Goal: Information Seeking & Learning: Learn about a topic

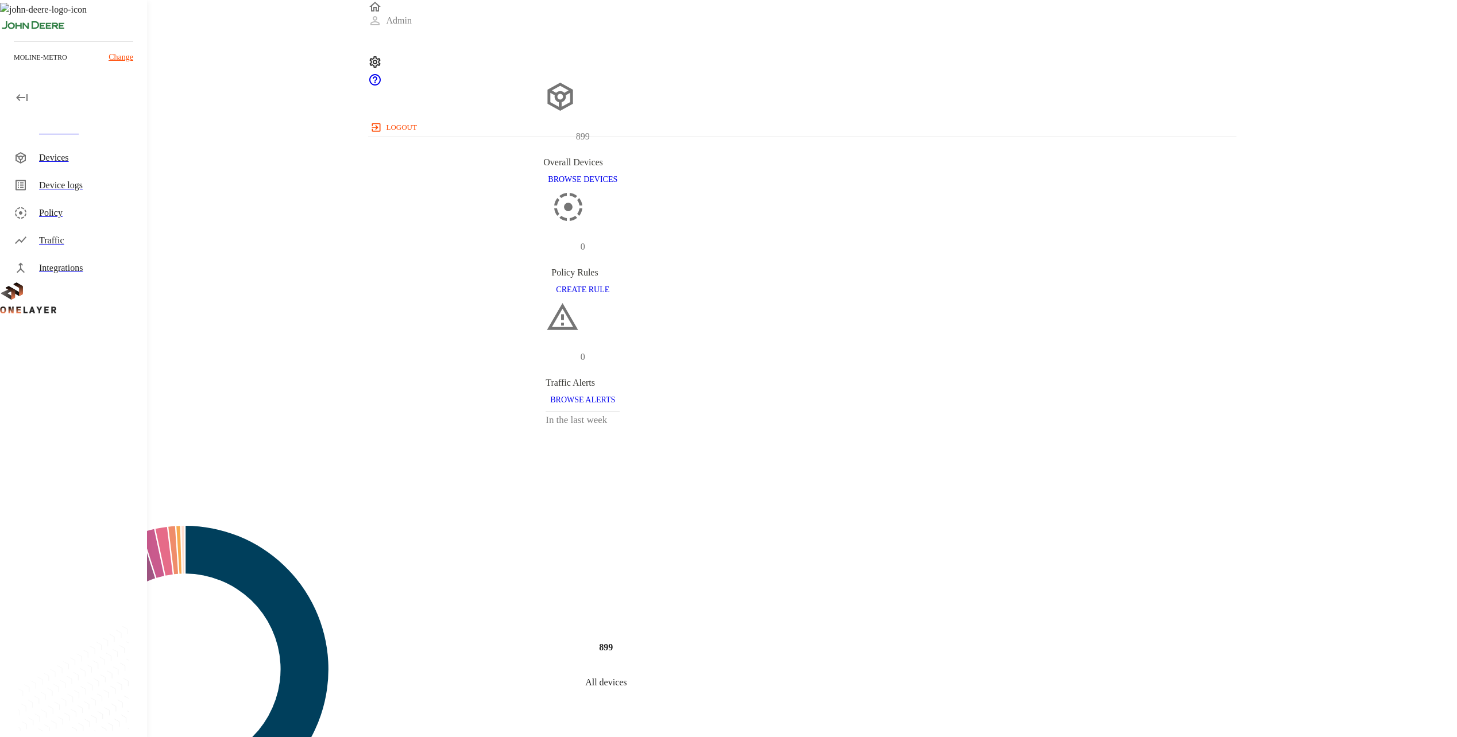
click at [50, 171] on div "Devices" at bounding box center [76, 158] width 142 height 28
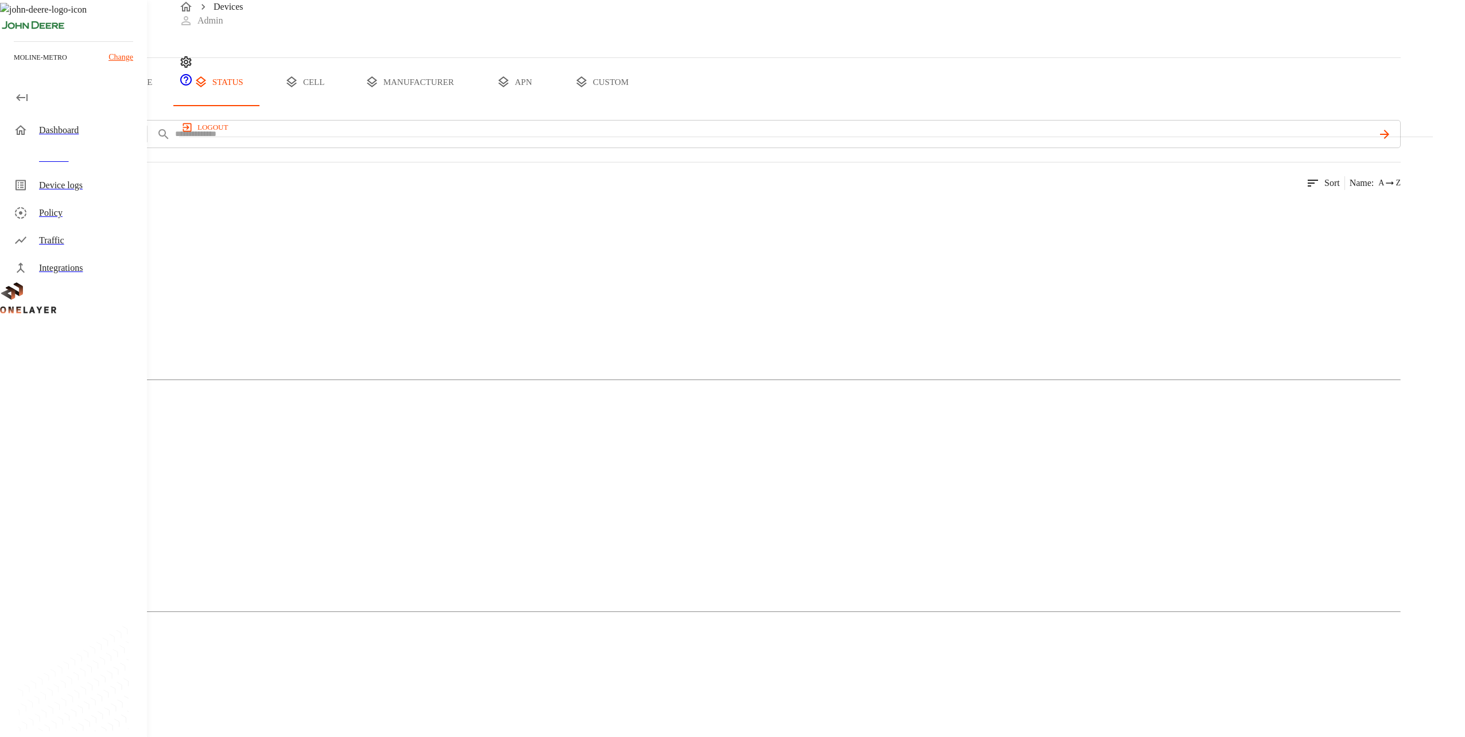
click at [646, 106] on button "custom" at bounding box center [601, 82] width 88 height 48
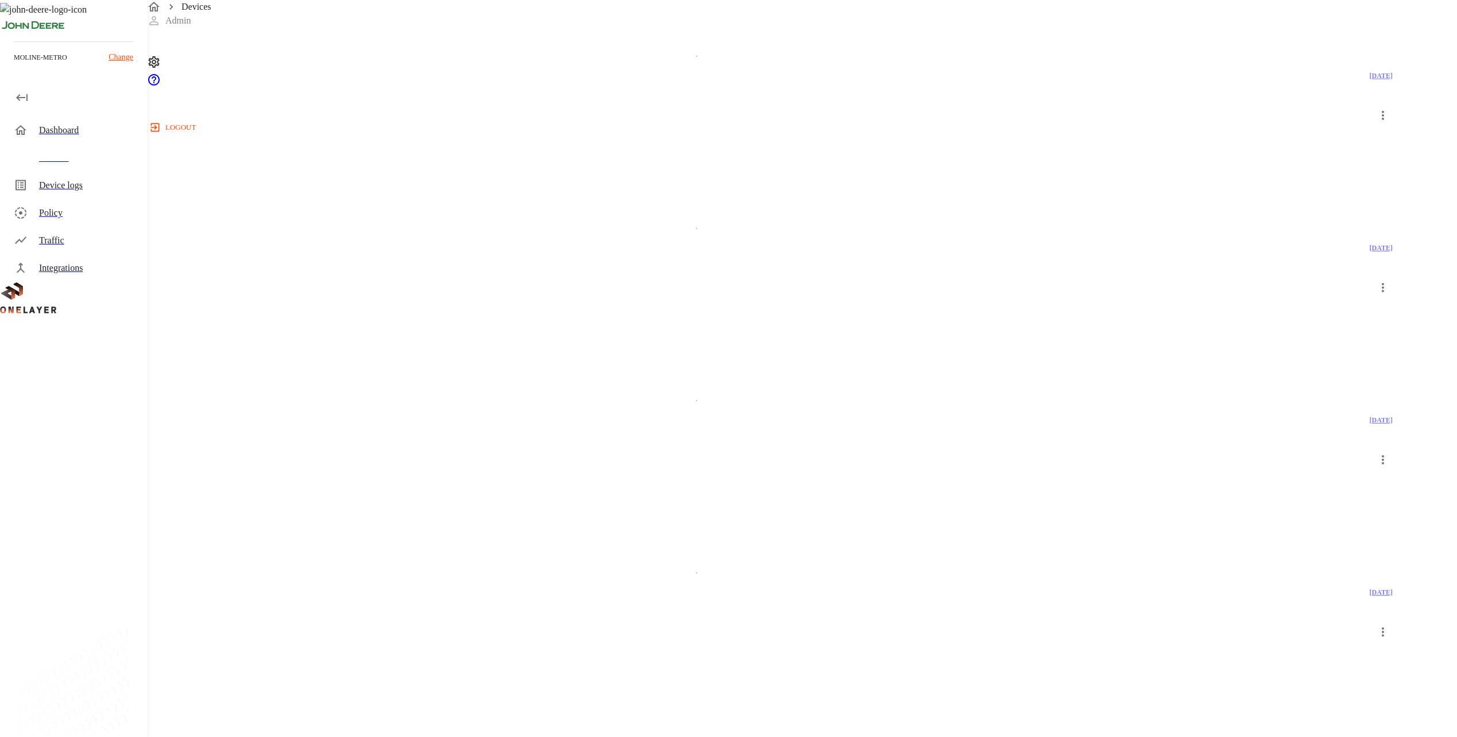
scroll to position [938, 0]
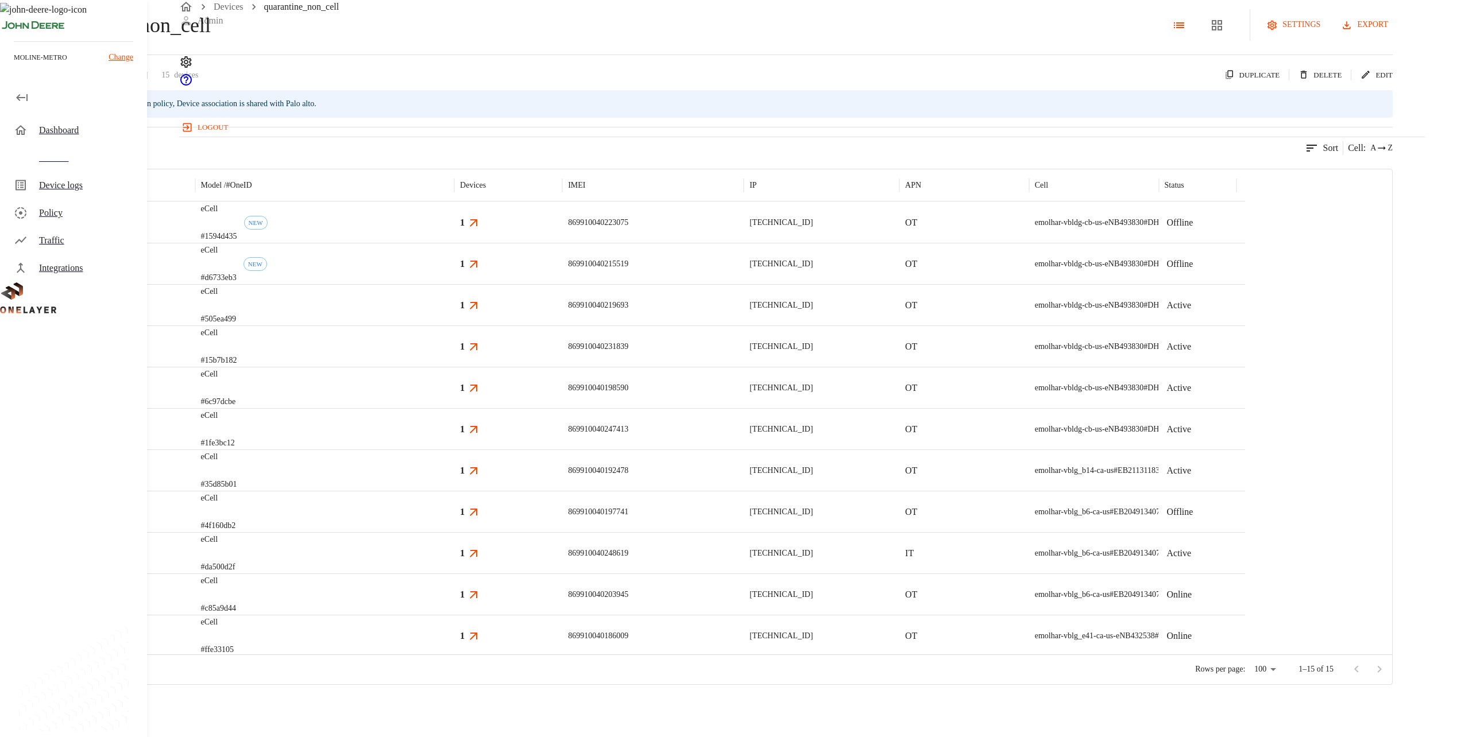
click at [454, 243] on div "eCell #1594d435 NEW" at bounding box center [324, 222] width 259 height 41
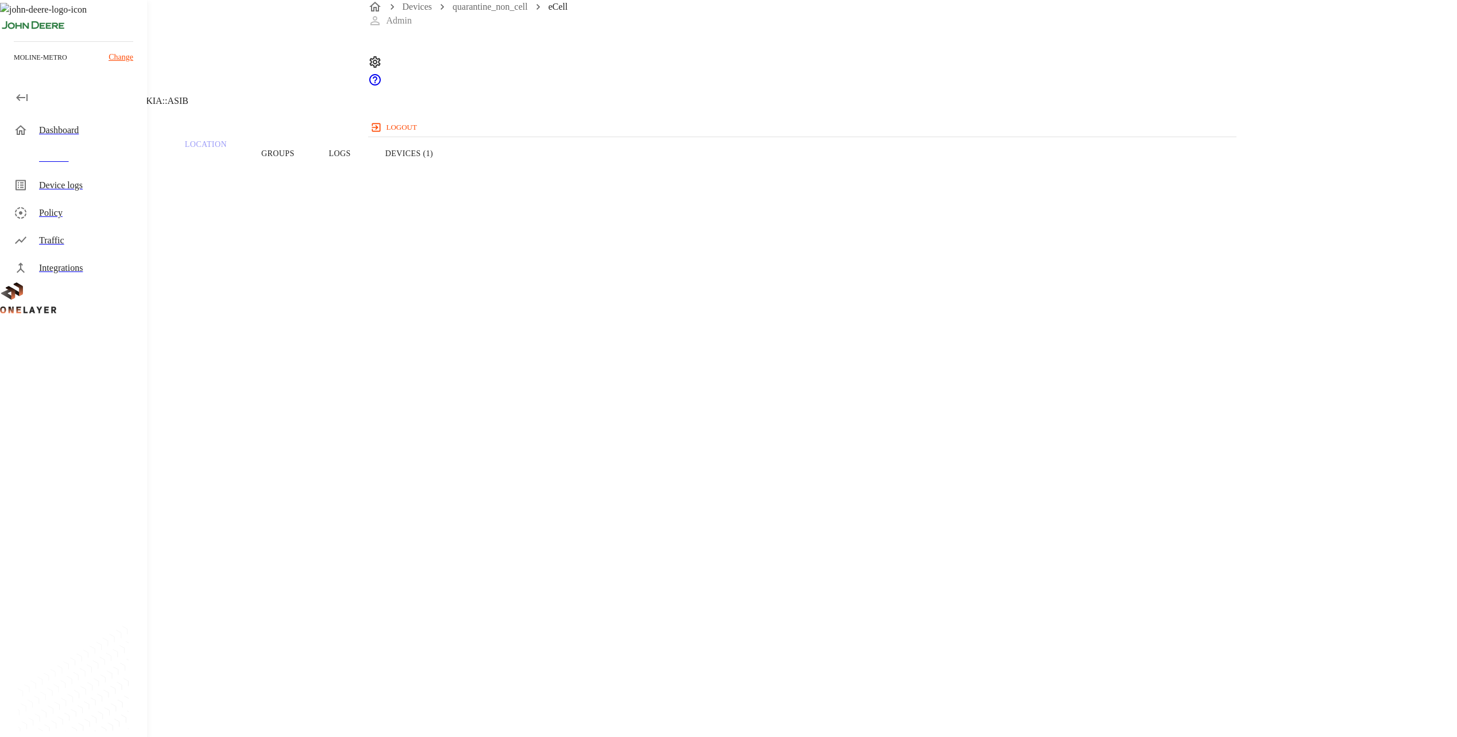
click at [450, 172] on button "Devices (1)" at bounding box center [409, 153] width 82 height 73
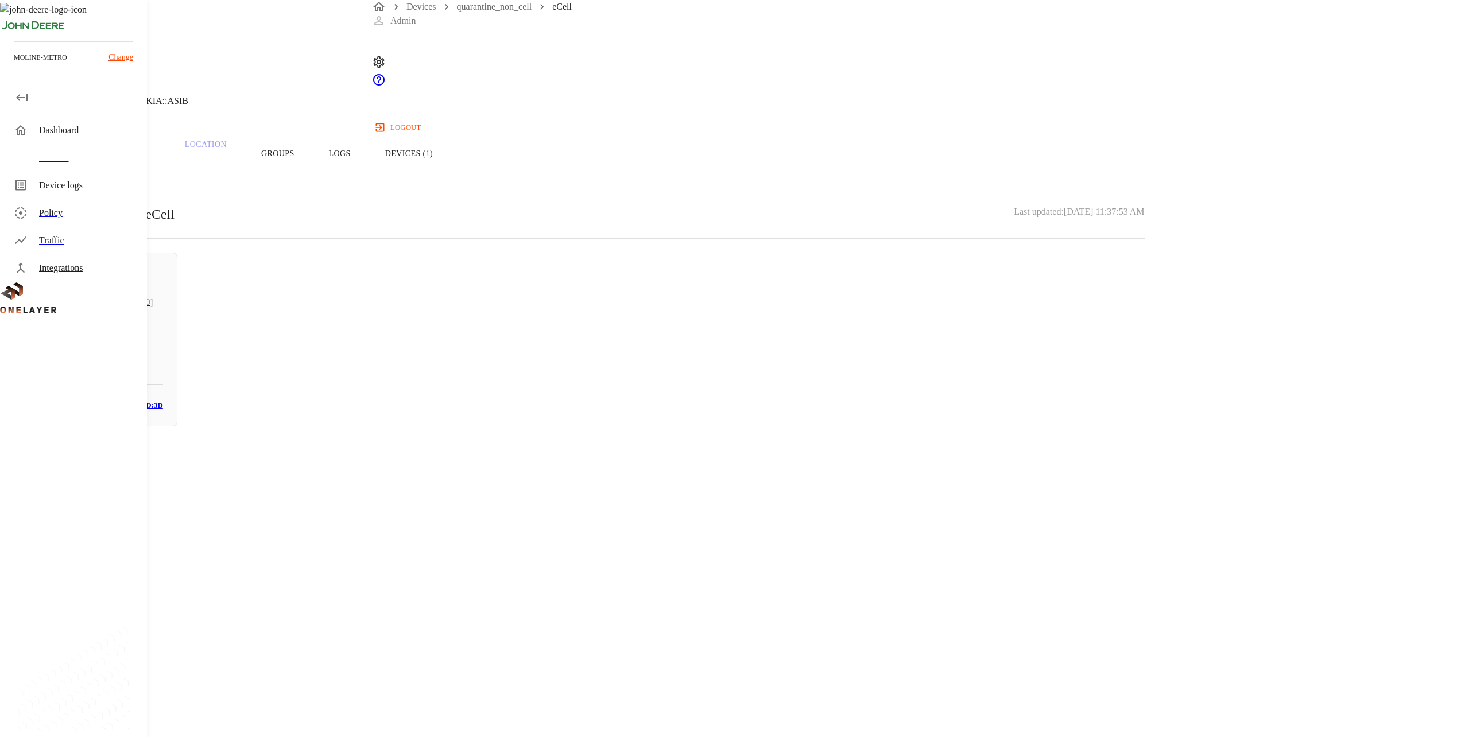
click at [368, 174] on button "Logs" at bounding box center [340, 153] width 56 height 73
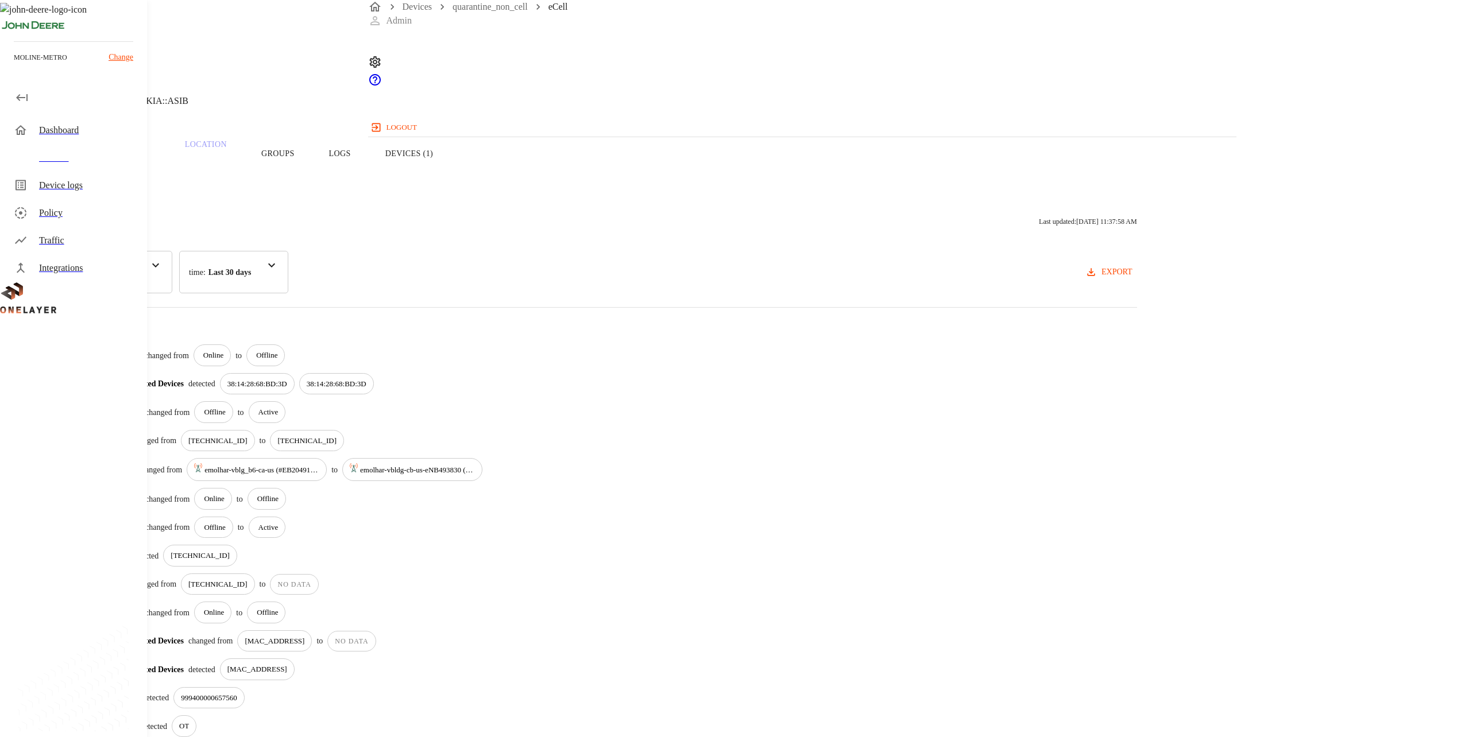
click at [312, 172] on button "Groups" at bounding box center [278, 153] width 68 height 73
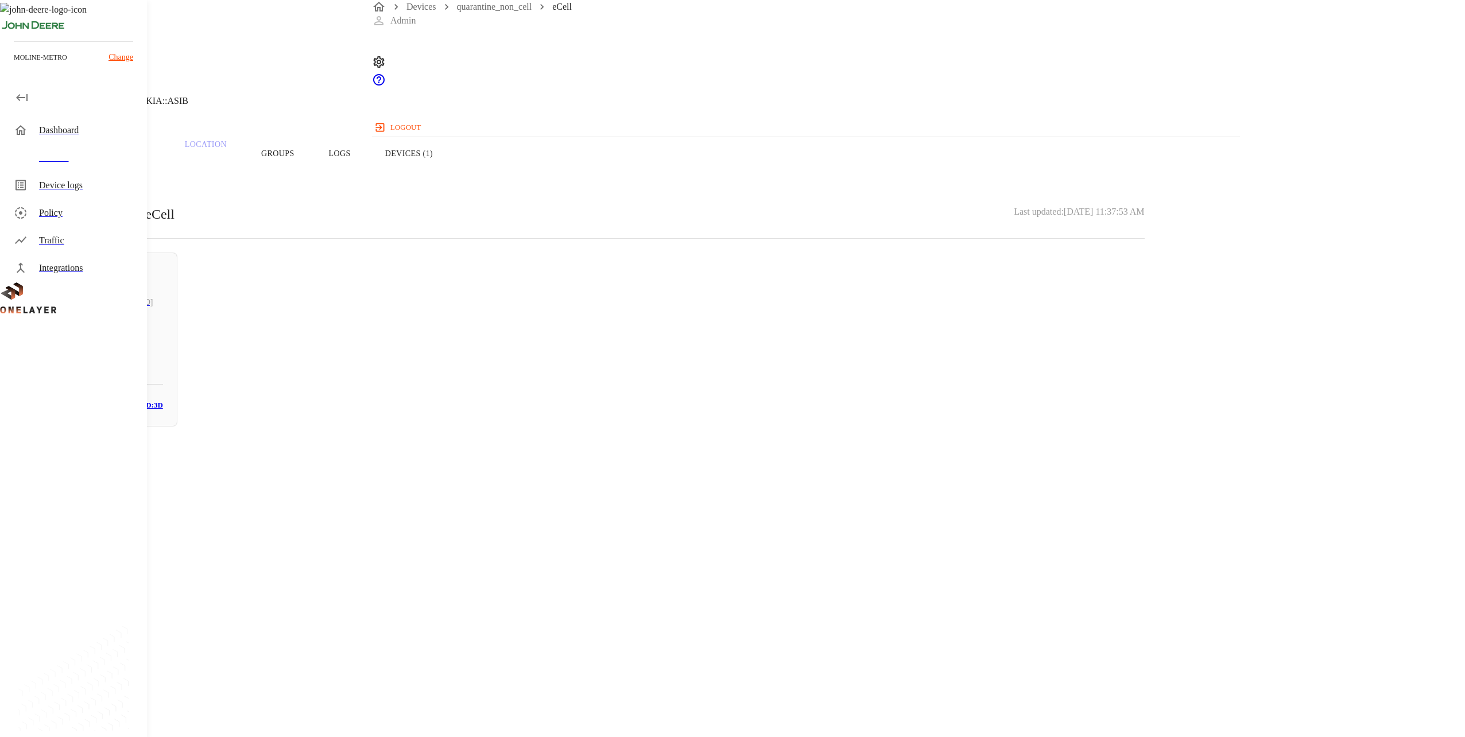
click at [79, 181] on button "Overview" at bounding box center [39, 153] width 79 height 73
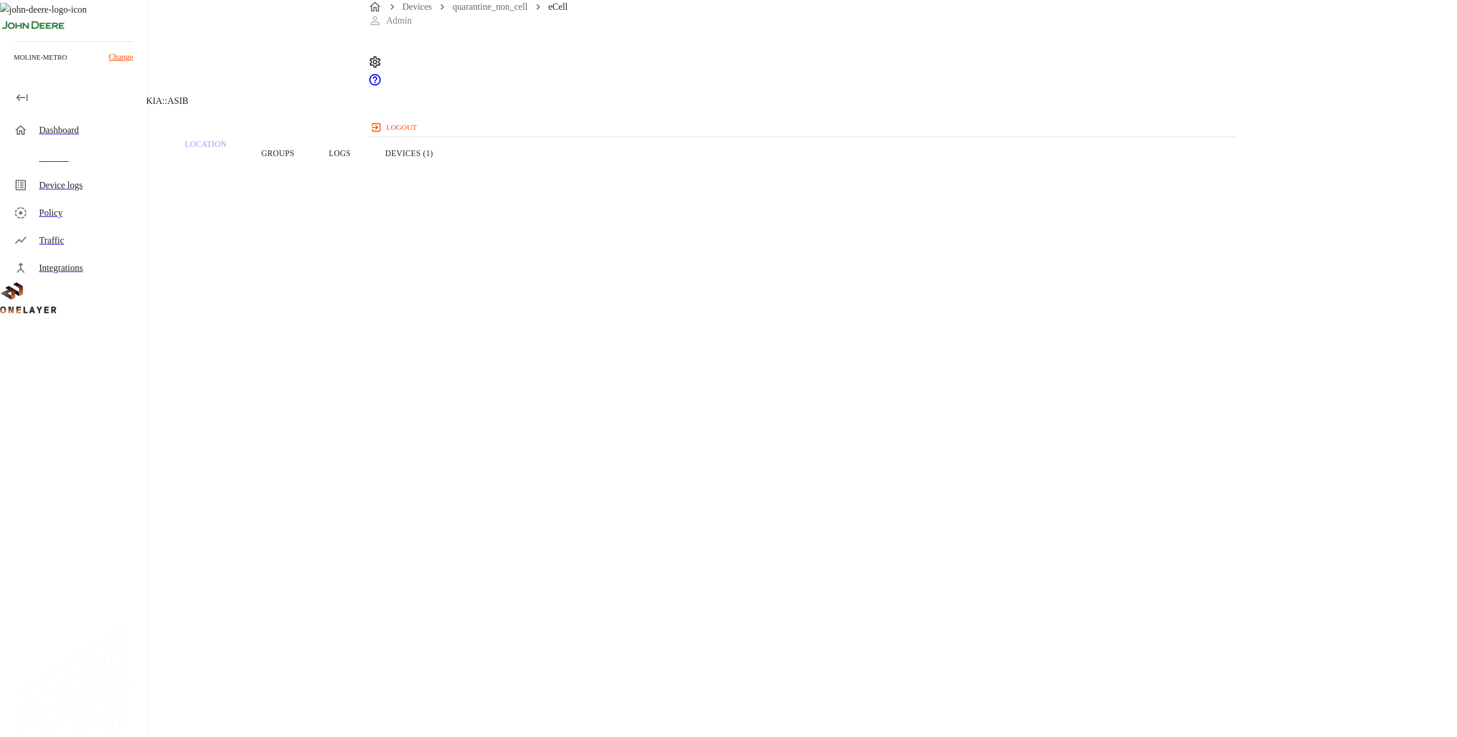
click at [14, 65] on icon at bounding box center [7, 59] width 14 height 14
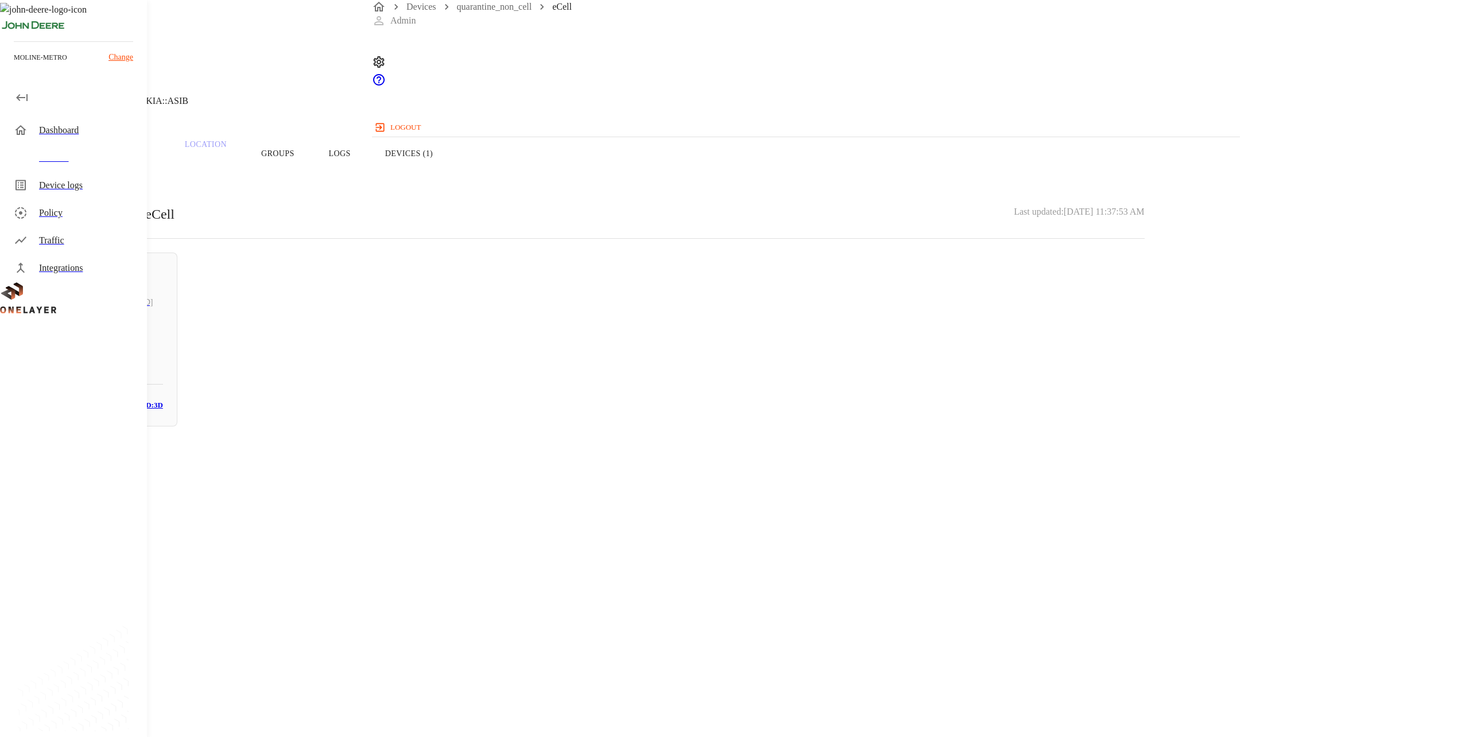
click at [79, 168] on button "Overview" at bounding box center [39, 153] width 79 height 73
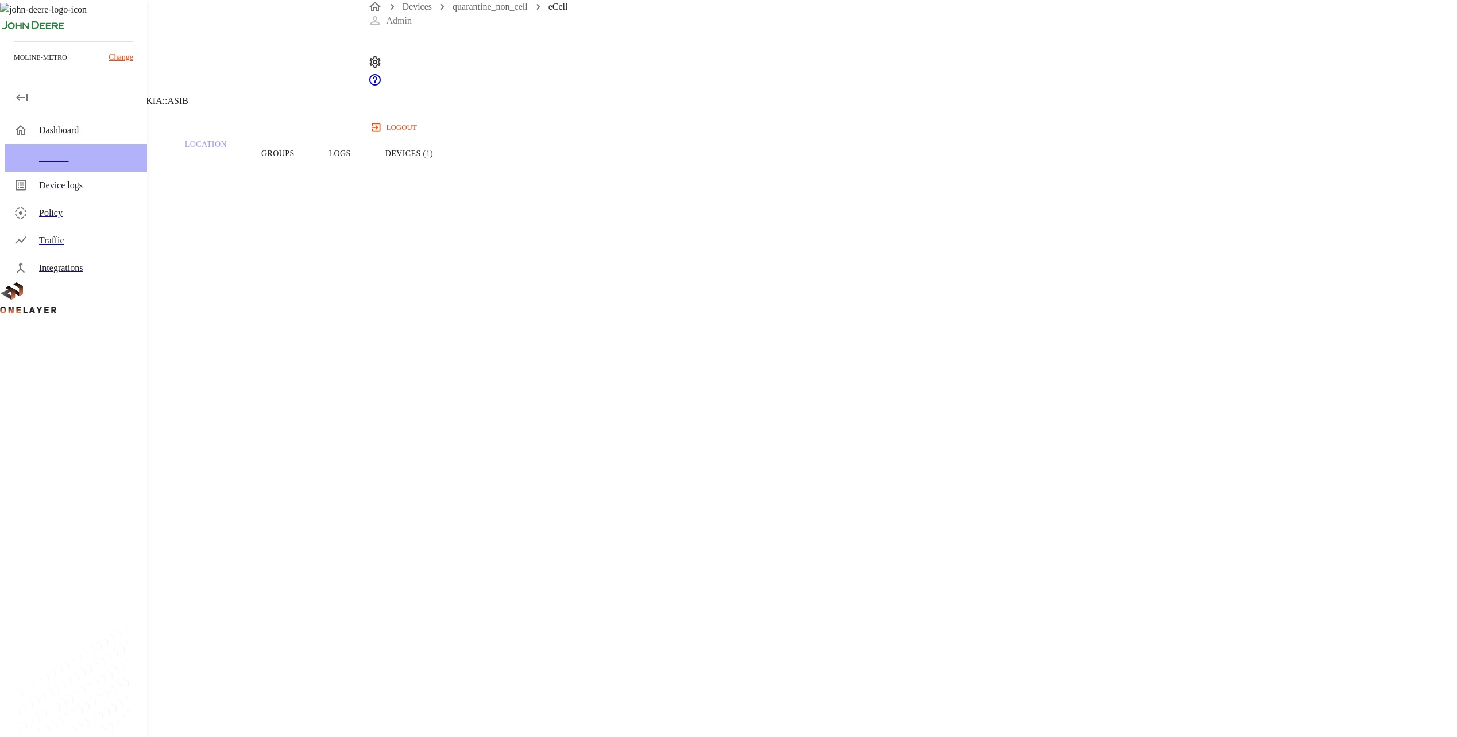
click at [80, 162] on div "Devices" at bounding box center [88, 158] width 99 height 14
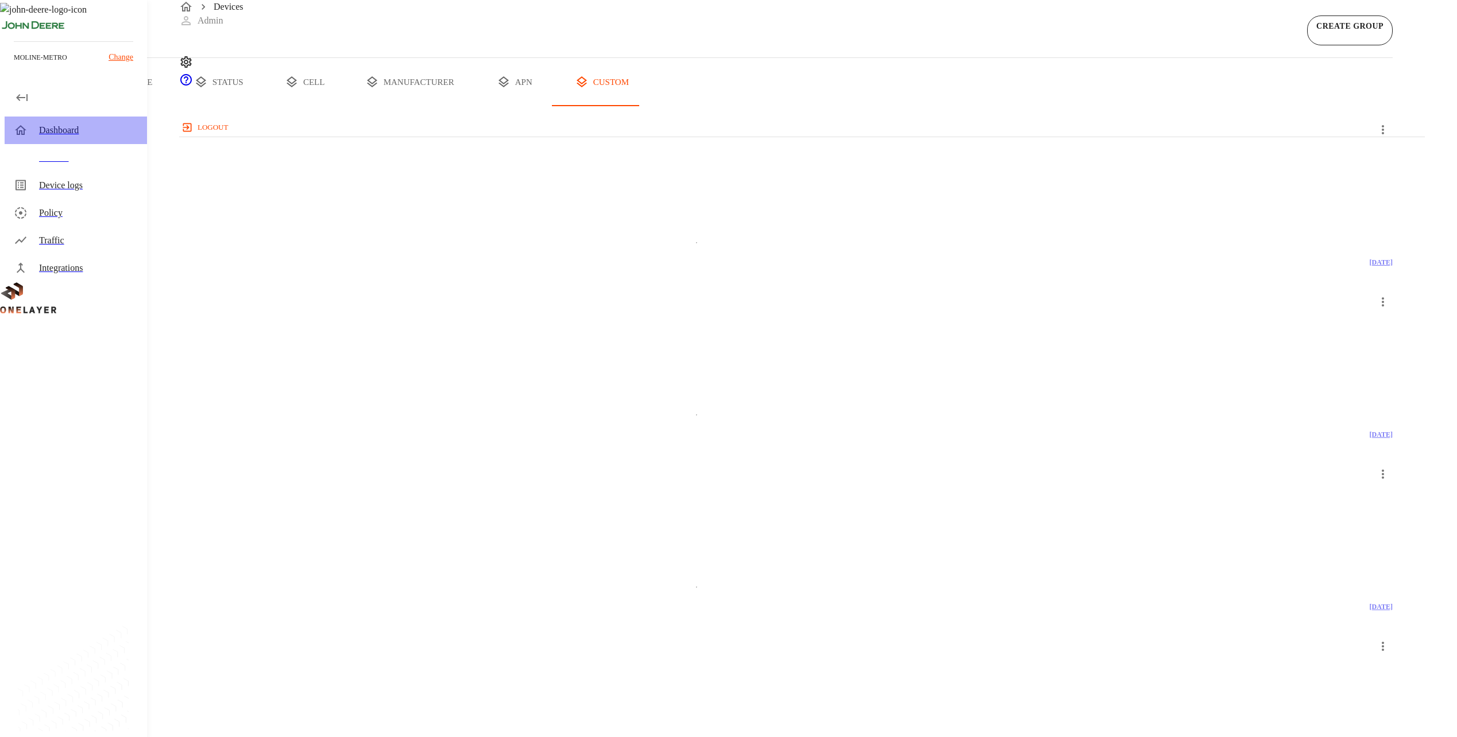
click at [87, 124] on div "Dashboard" at bounding box center [88, 130] width 99 height 14
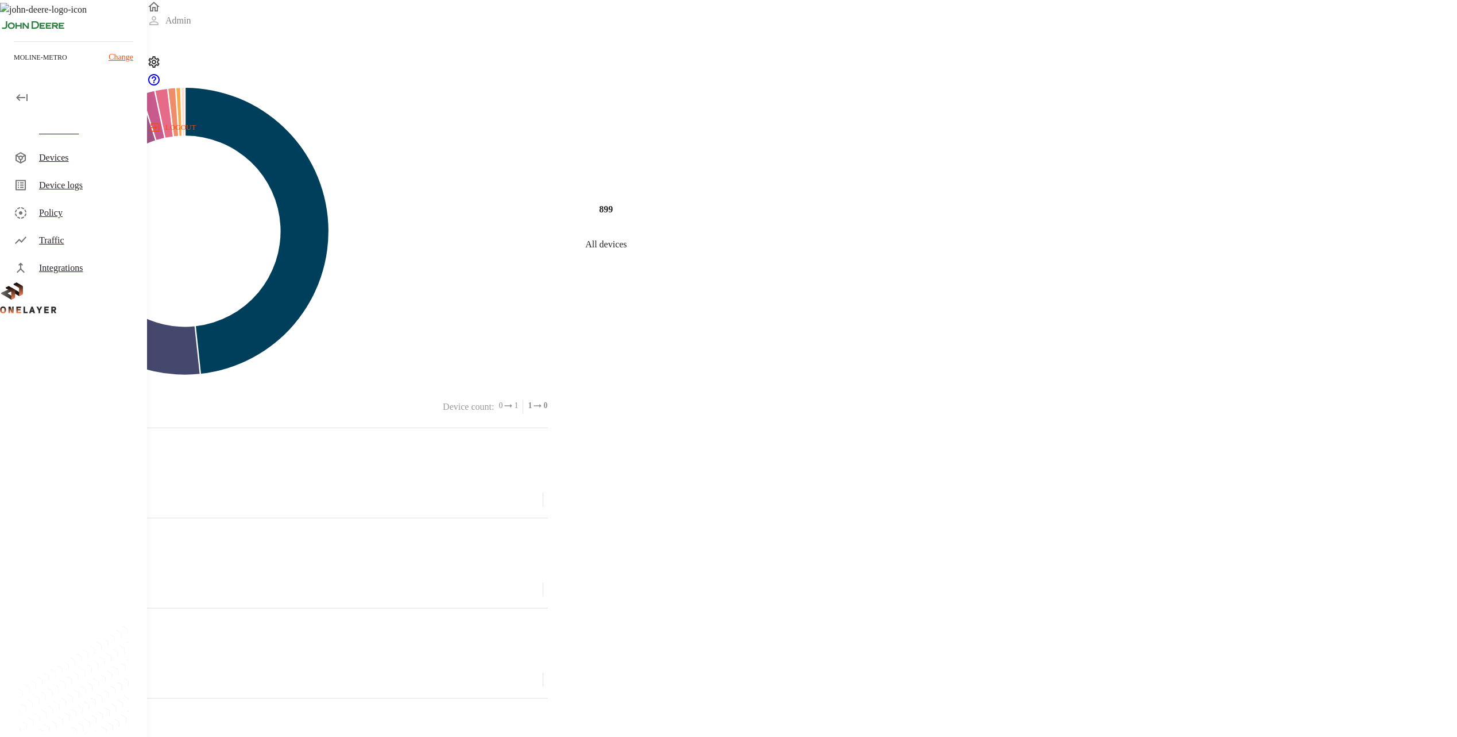
drag, startPoint x: 681, startPoint y: 303, endPoint x: 676, endPoint y: 333, distance: 30.8
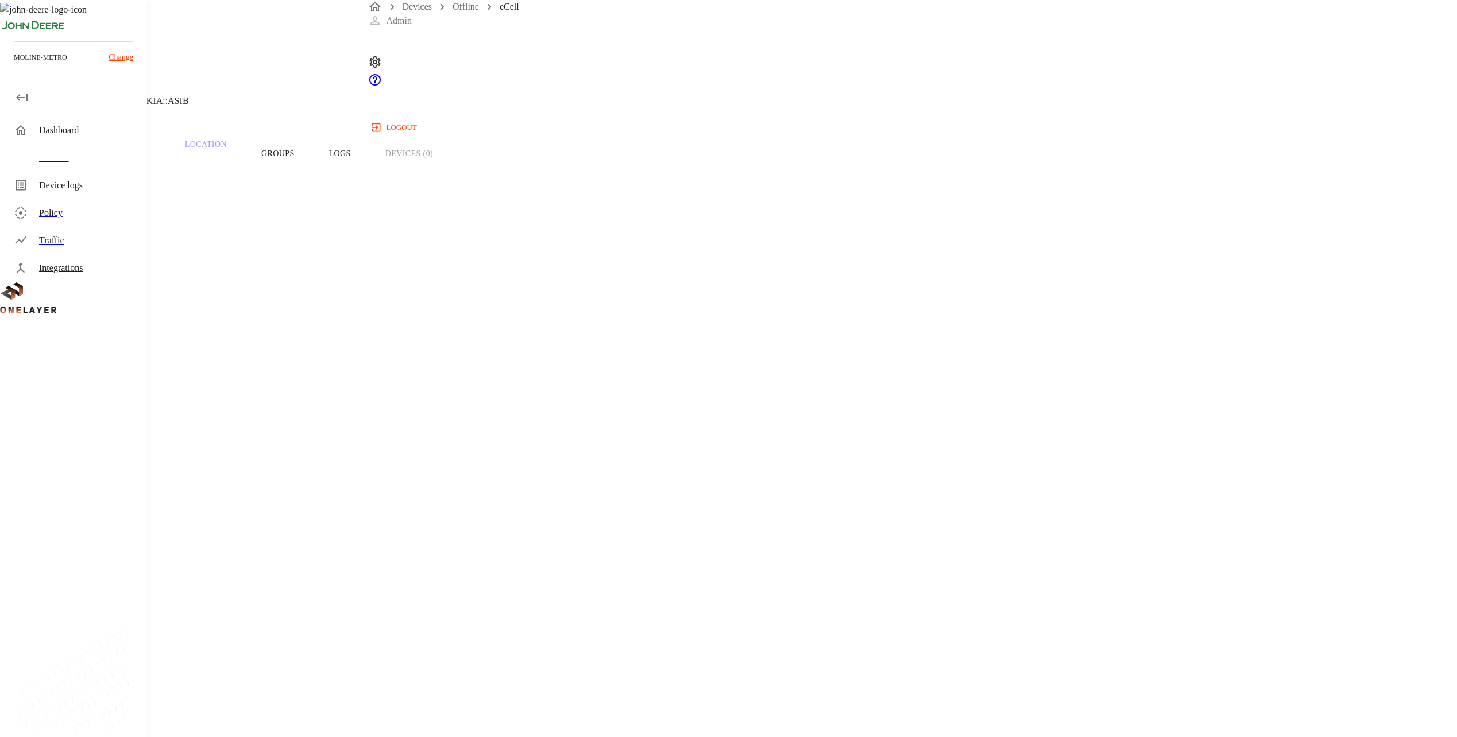
click at [64, 149] on div "Devices" at bounding box center [76, 158] width 142 height 28
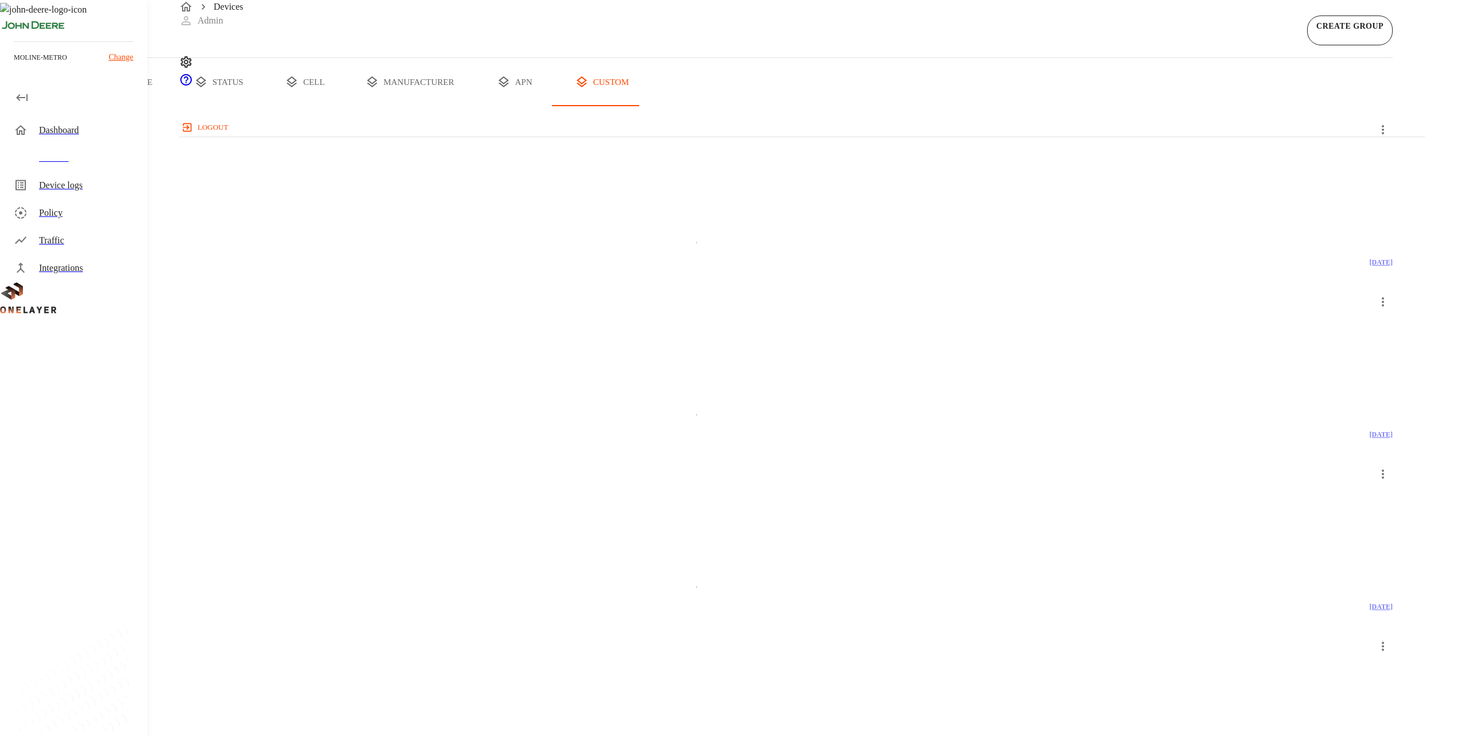
click at [176, 106] on button "type" at bounding box center [133, 82] width 86 height 48
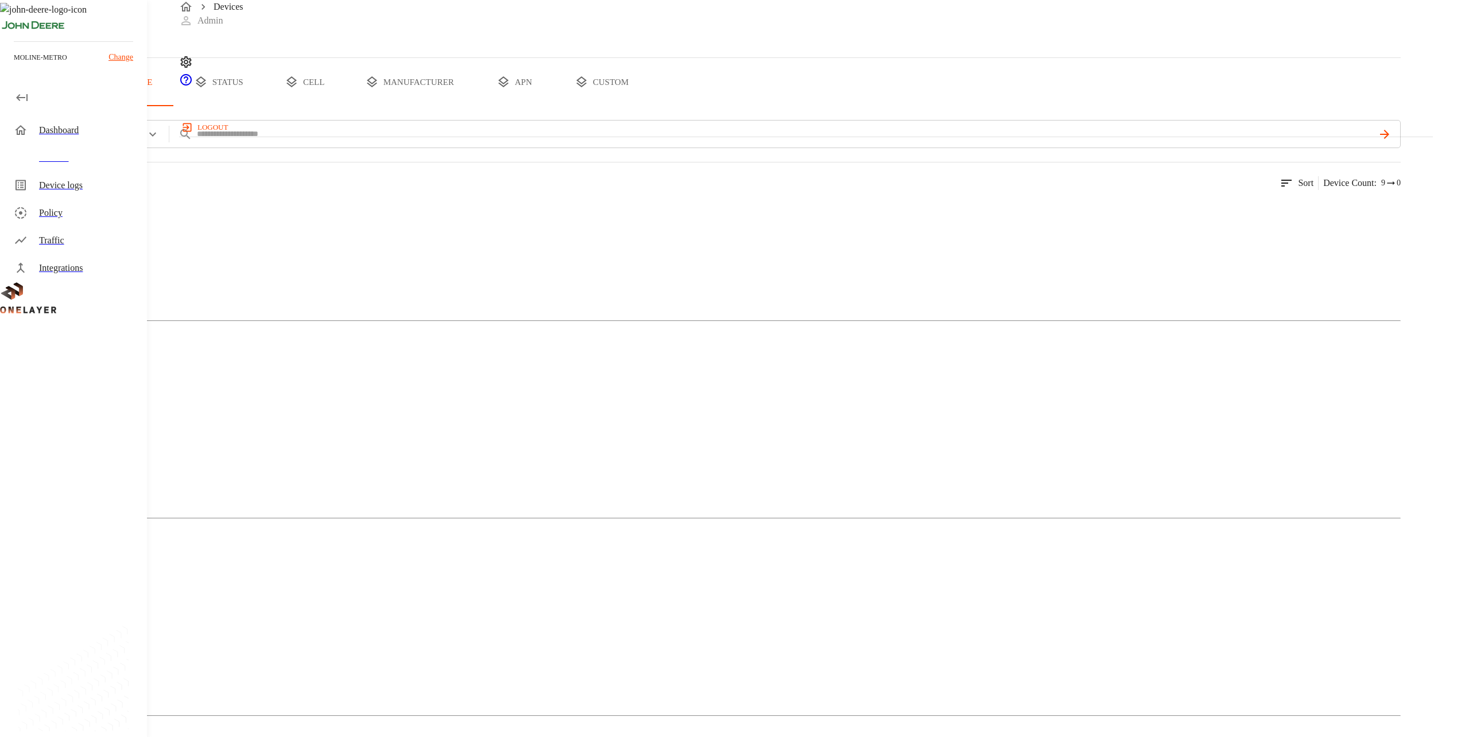
click at [89, 218] on img at bounding box center [56, 211] width 66 height 14
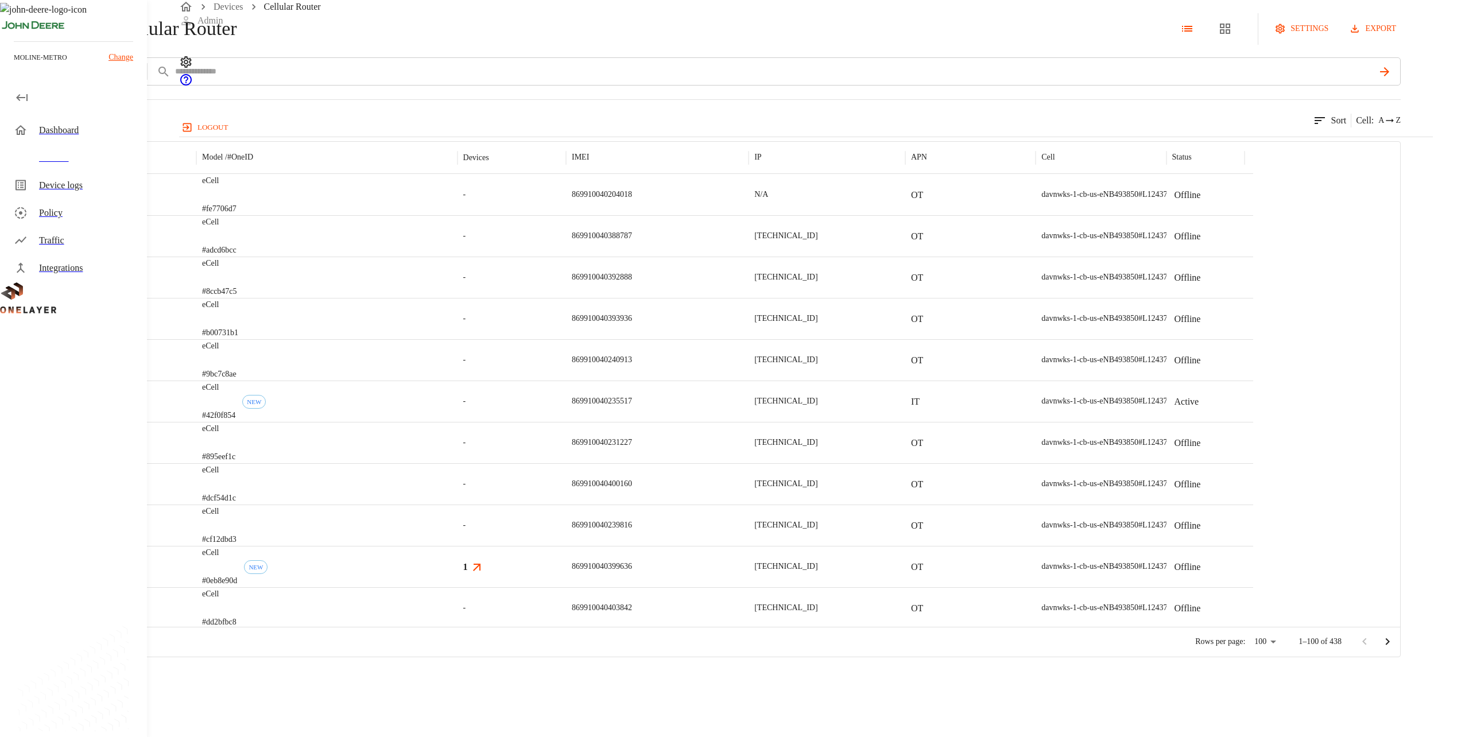
click at [78, 86] on button "add filter" at bounding box center [39, 71] width 78 height 28
click at [279, 223] on div "Model / Hostname" at bounding box center [250, 239] width 125 height 32
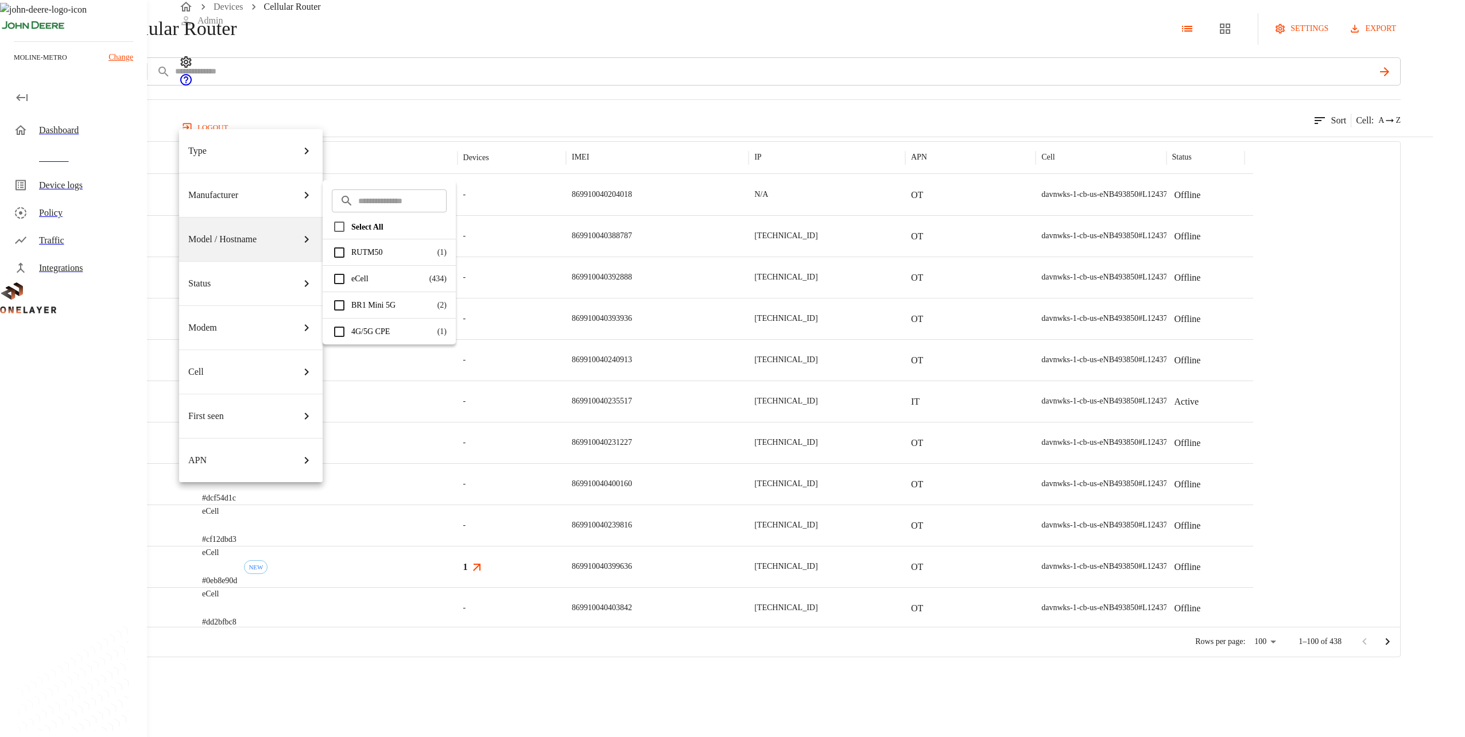
click at [504, 179] on div at bounding box center [732, 368] width 1465 height 737
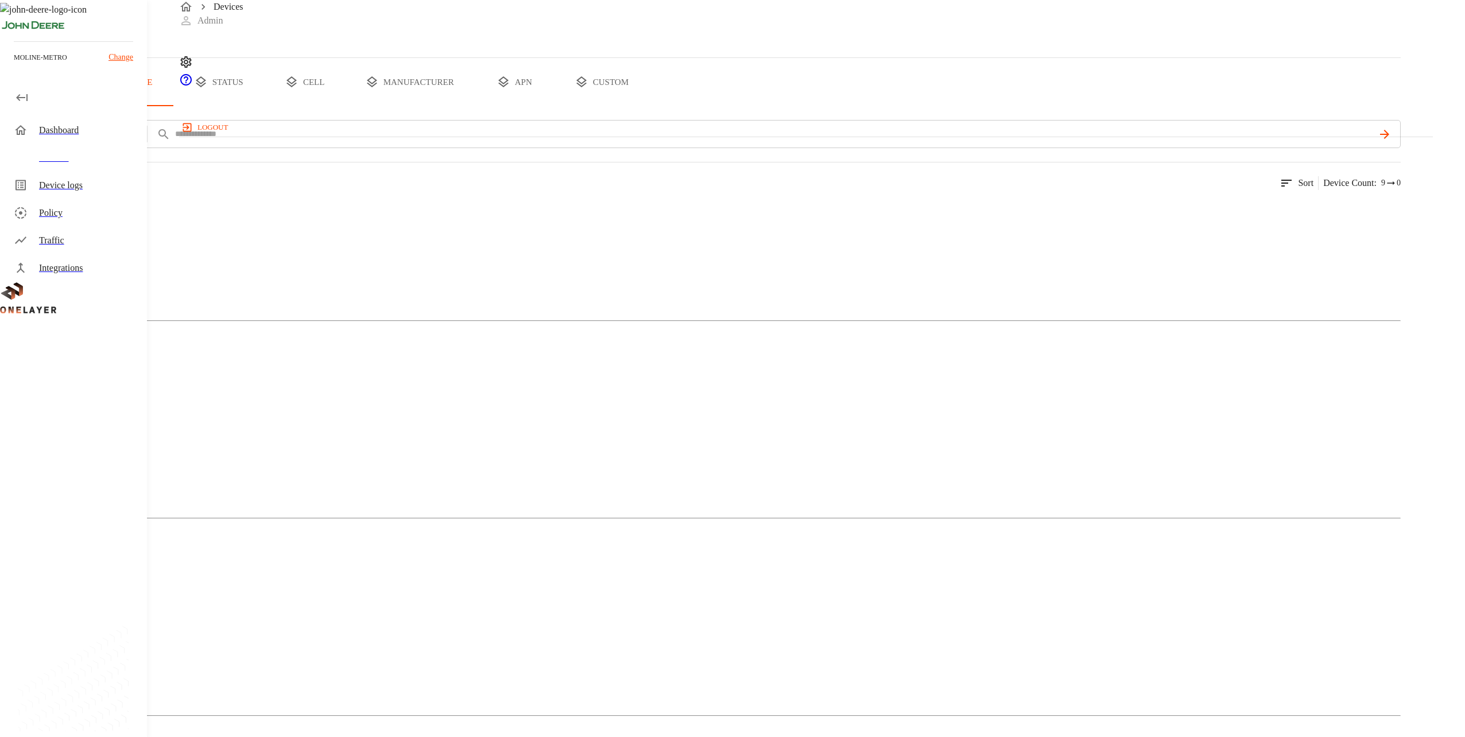
click at [109, 401] on img at bounding box center [66, 408] width 86 height 14
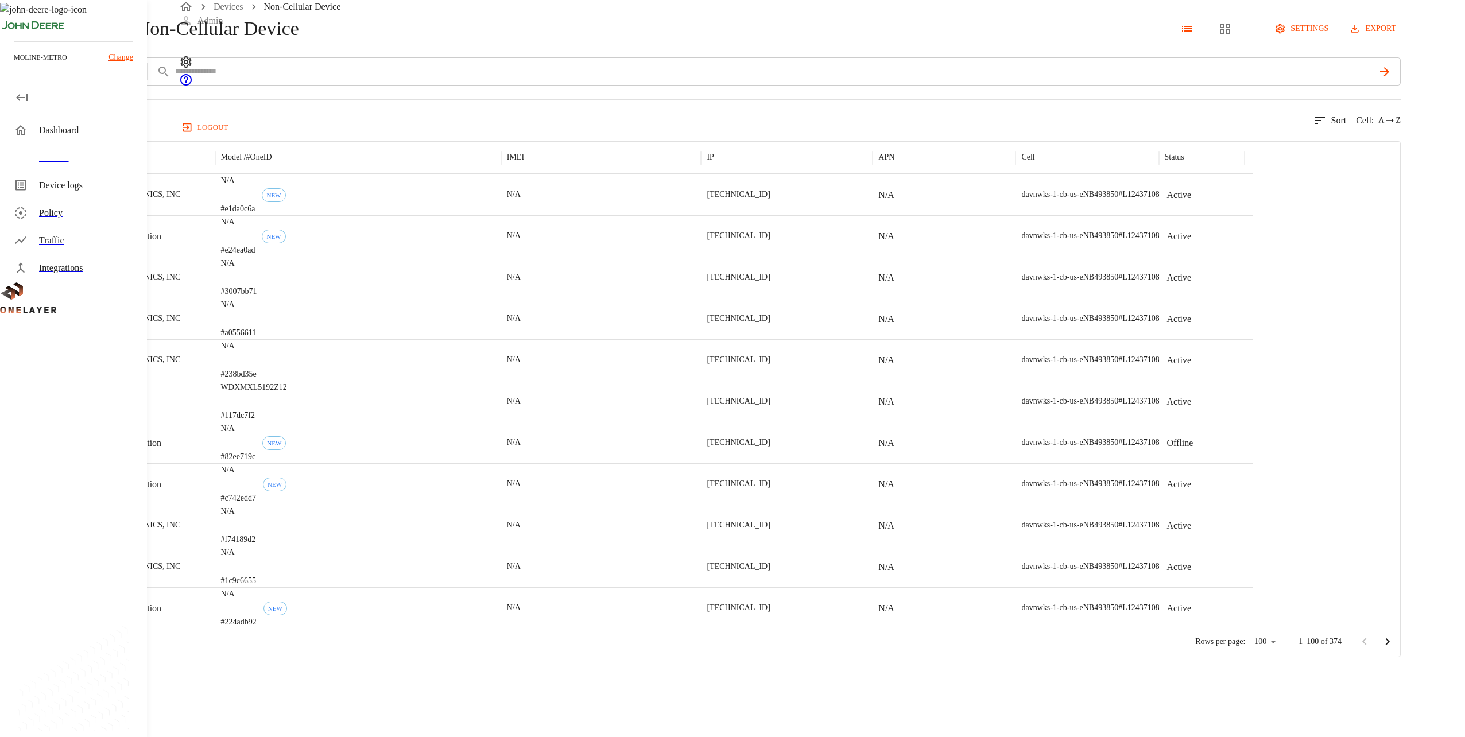
click at [45, 161] on div "Devices" at bounding box center [88, 158] width 99 height 14
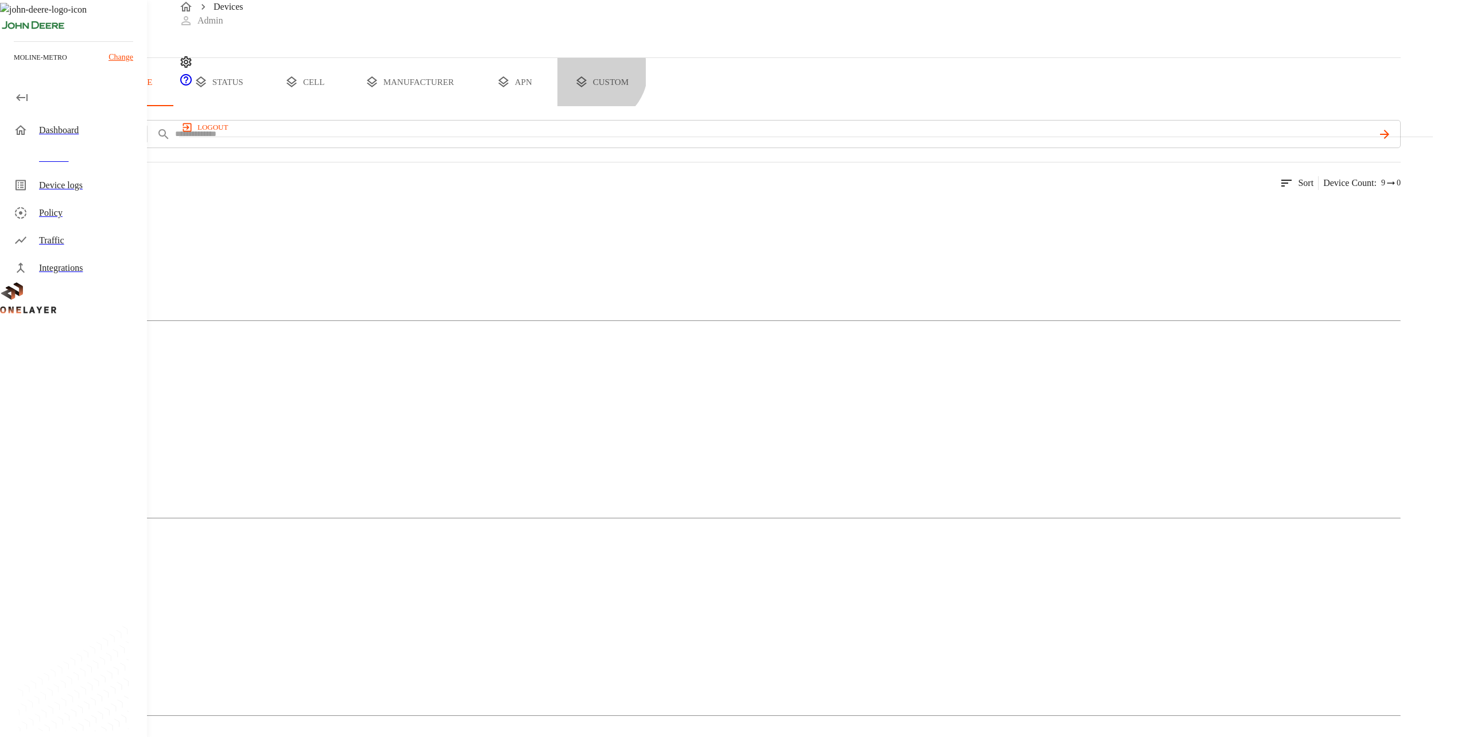
click at [646, 106] on button "custom" at bounding box center [601, 82] width 88 height 48
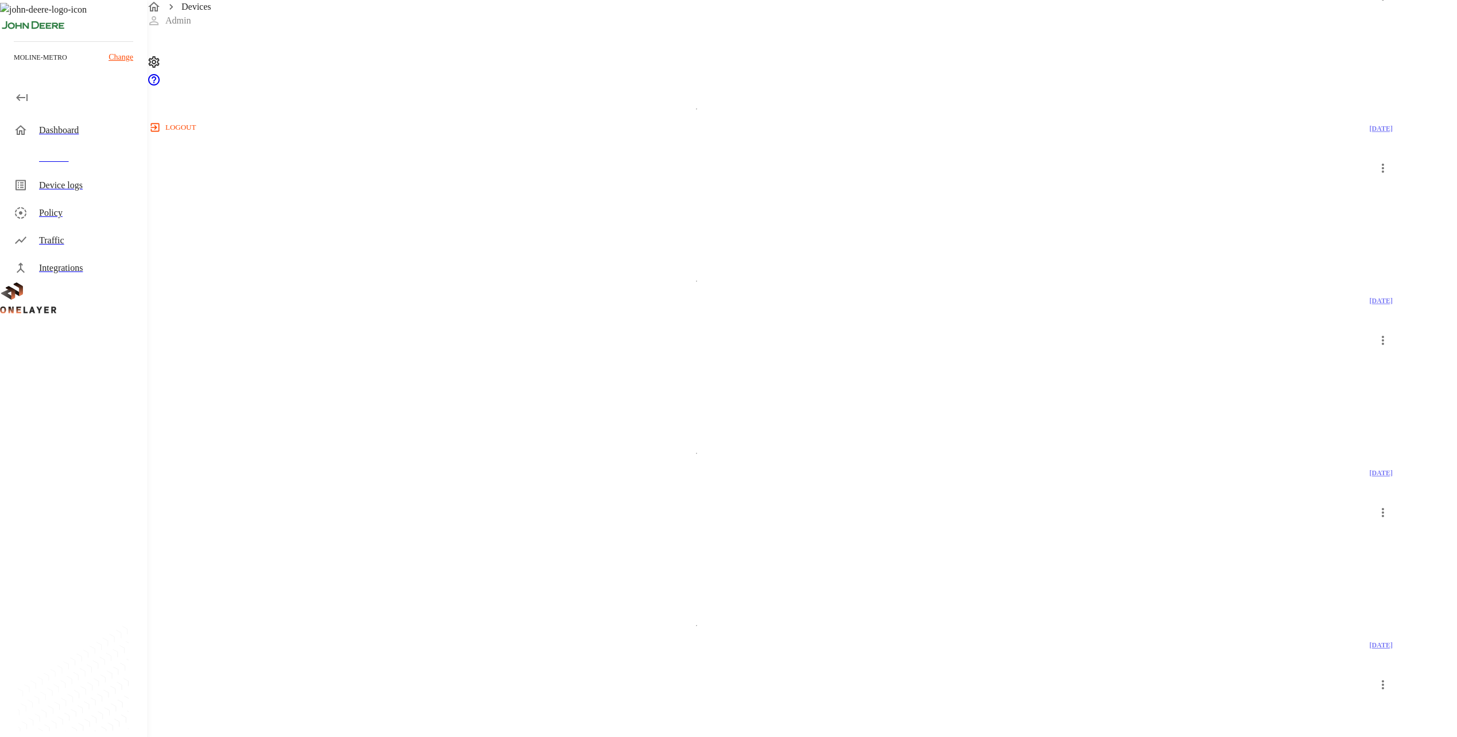
scroll to position [134, 0]
click at [125, 149] on div "Devices" at bounding box center [76, 158] width 142 height 28
click at [90, 106] on button "all devices" at bounding box center [45, 82] width 90 height 48
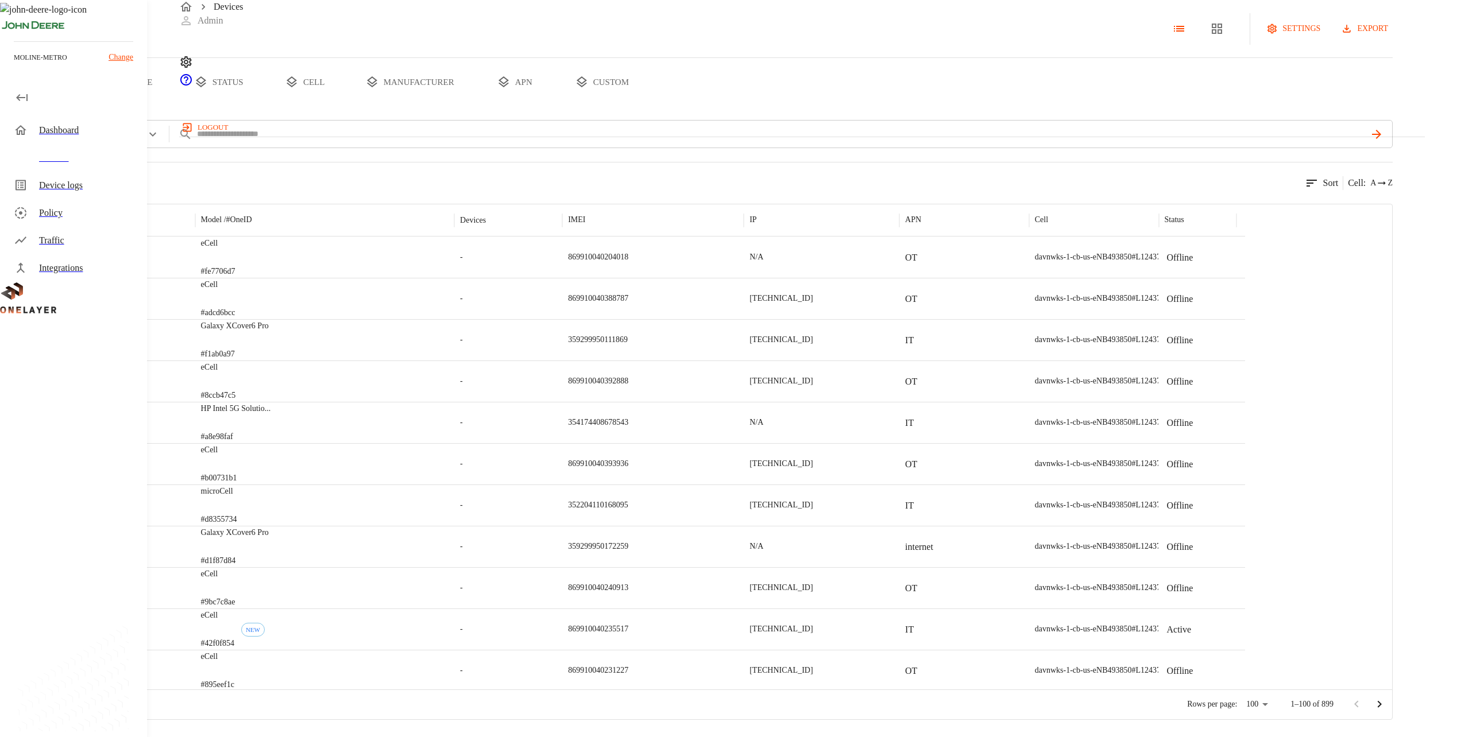
click at [87, 147] on div "Devices" at bounding box center [76, 158] width 142 height 28
click at [82, 131] on div "Dashboard" at bounding box center [88, 130] width 99 height 14
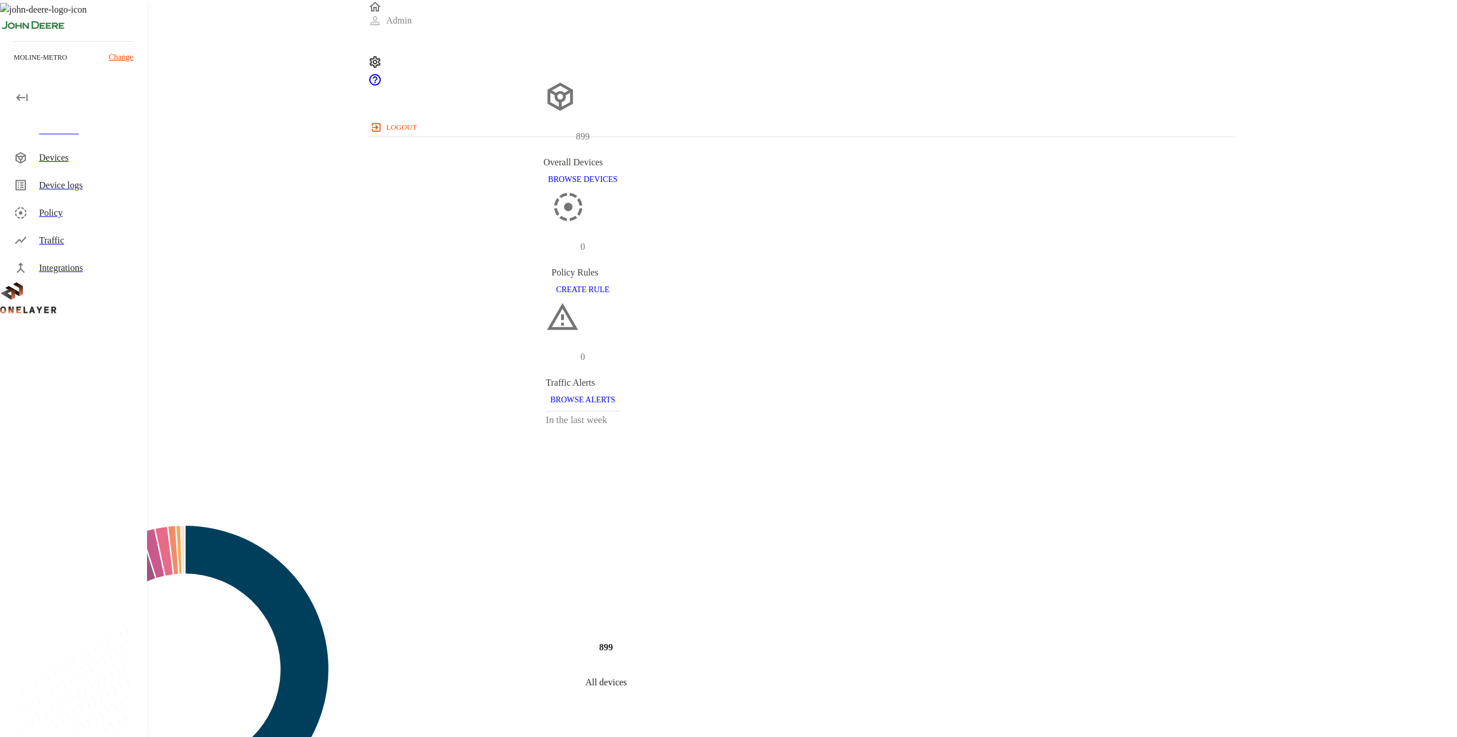
click at [98, 158] on div "Devices" at bounding box center [88, 158] width 99 height 14
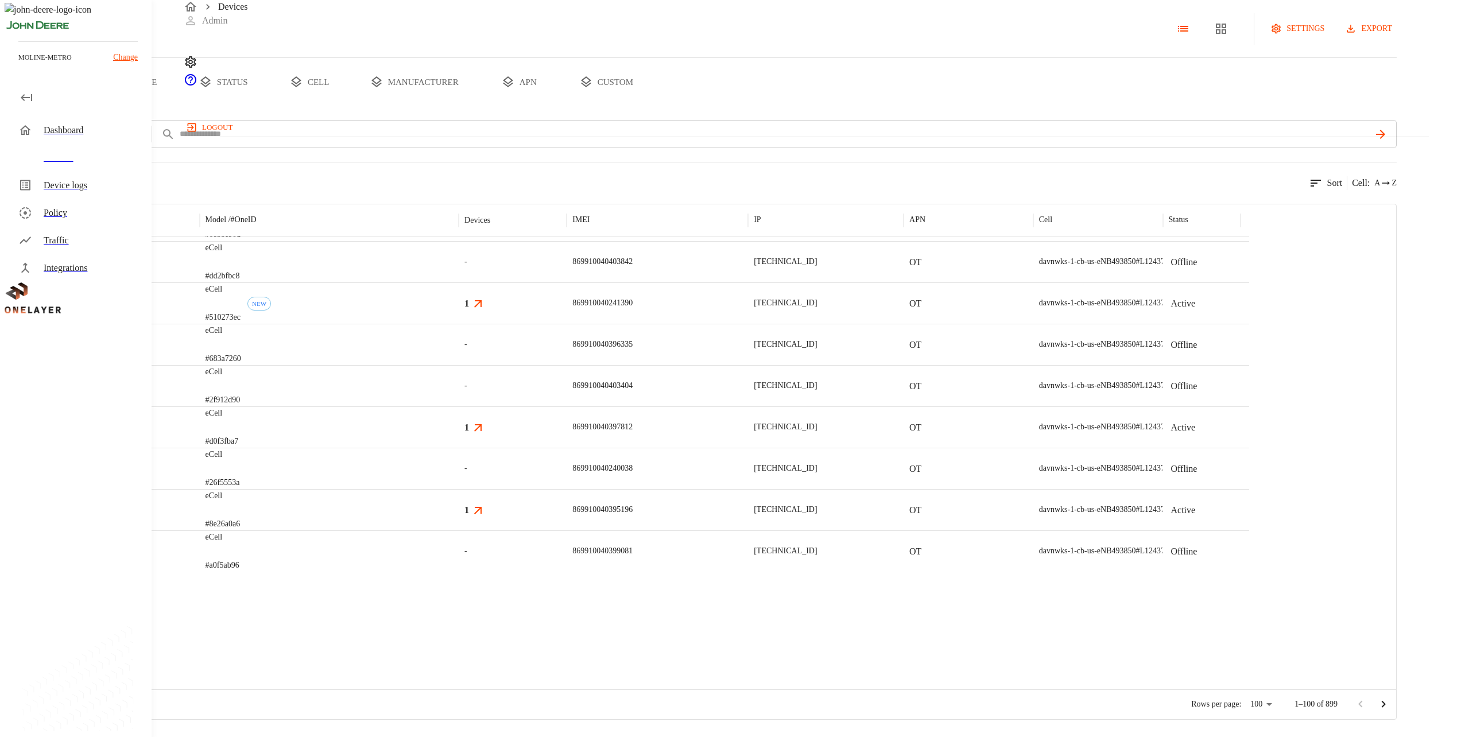
scroll to position [107, 0]
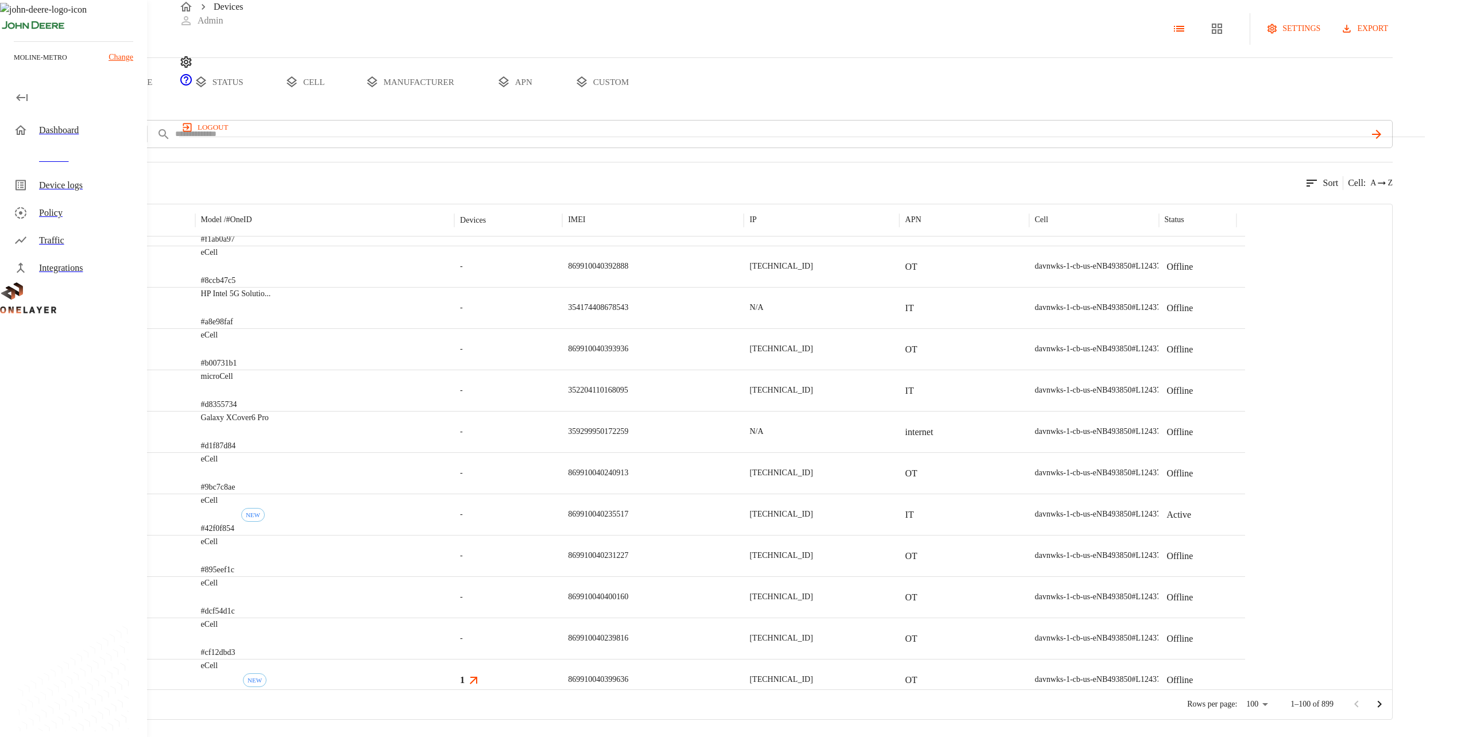
click at [101, 183] on div "Device logs" at bounding box center [88, 186] width 99 height 14
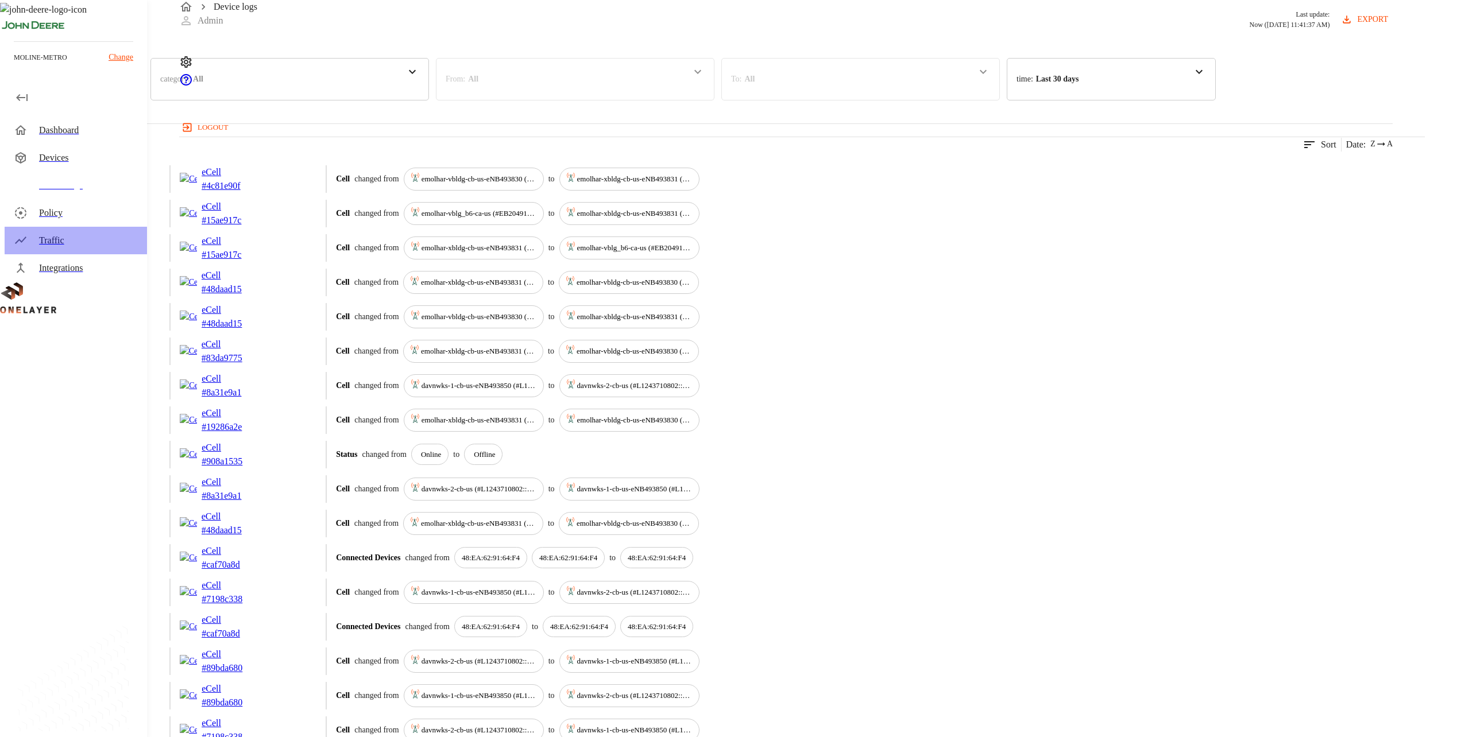
click at [78, 246] on div "Traffic" at bounding box center [88, 241] width 99 height 14
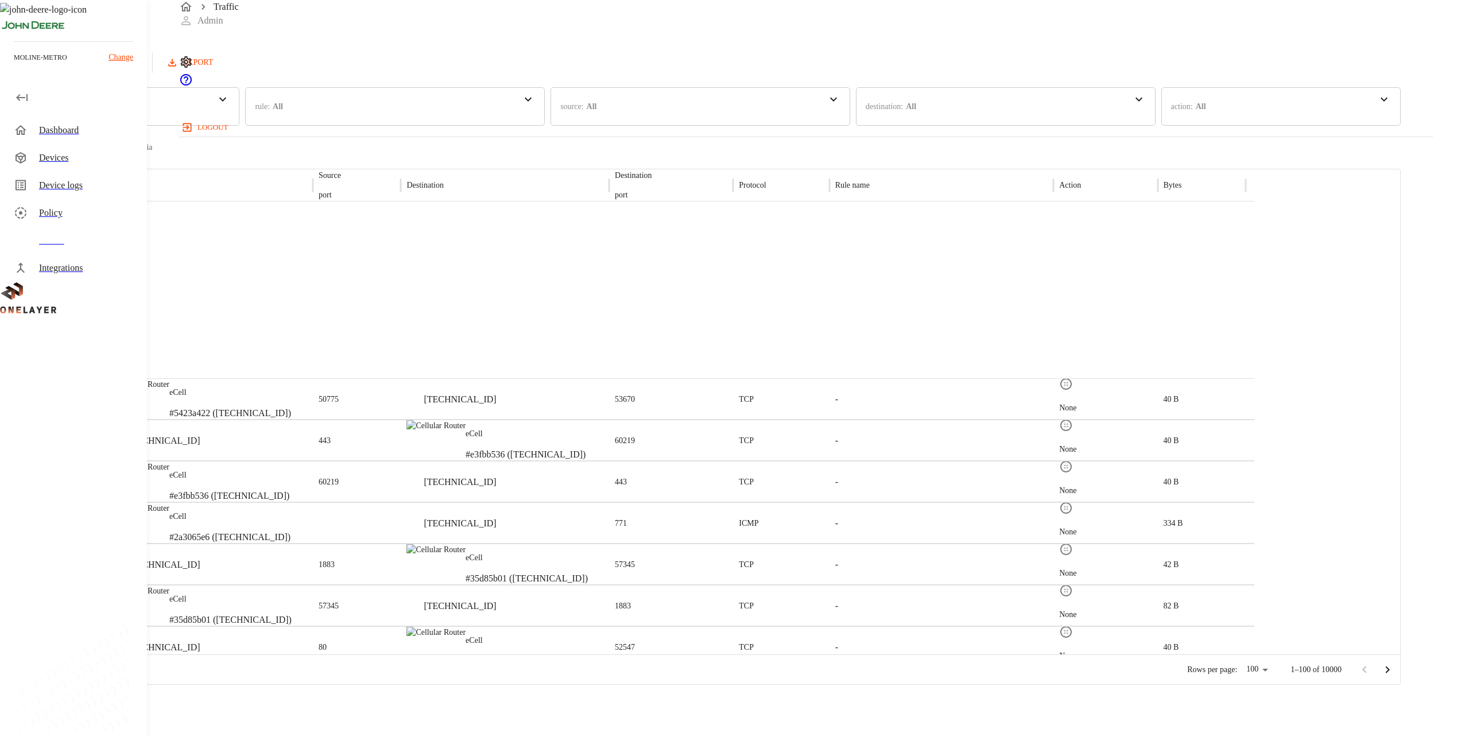
scroll to position [644, 0]
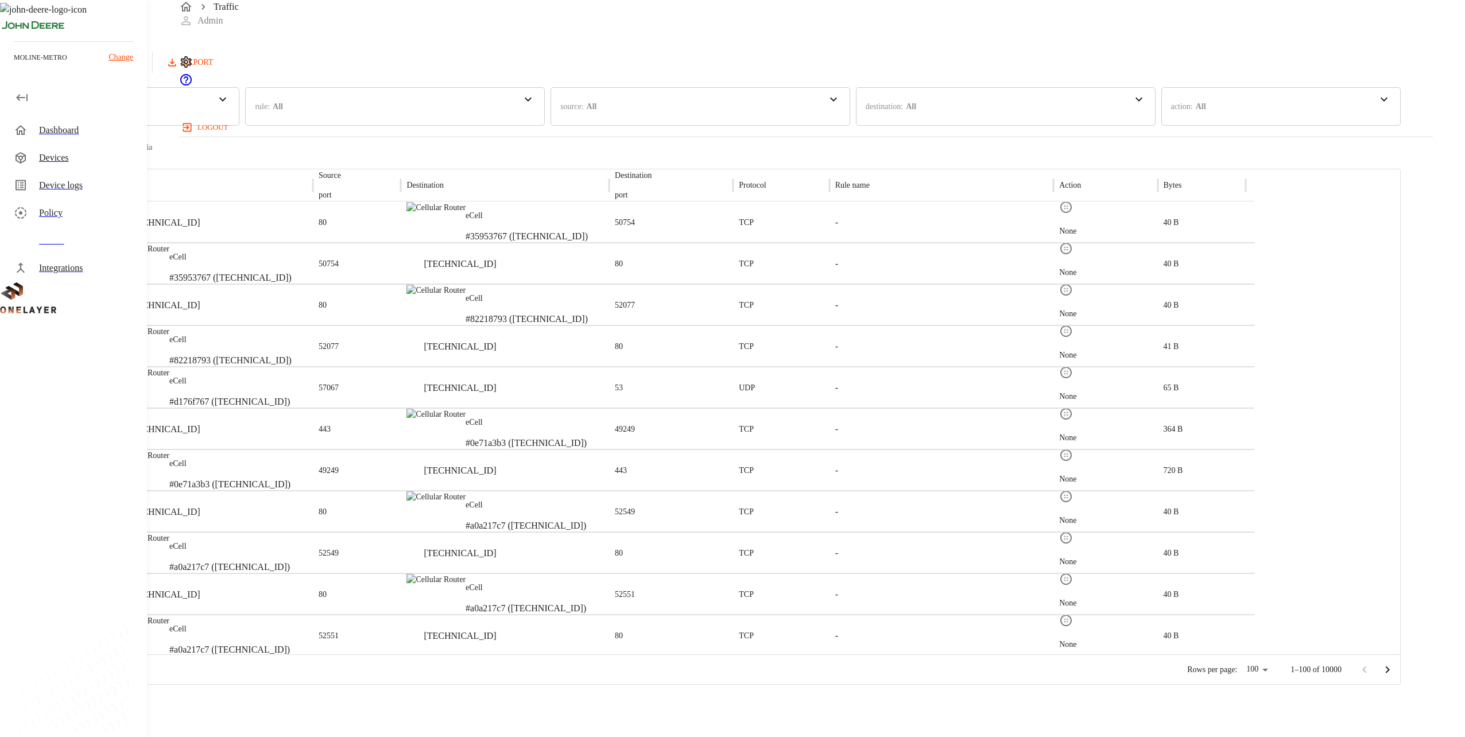
click at [69, 154] on div "Devices" at bounding box center [88, 158] width 99 height 14
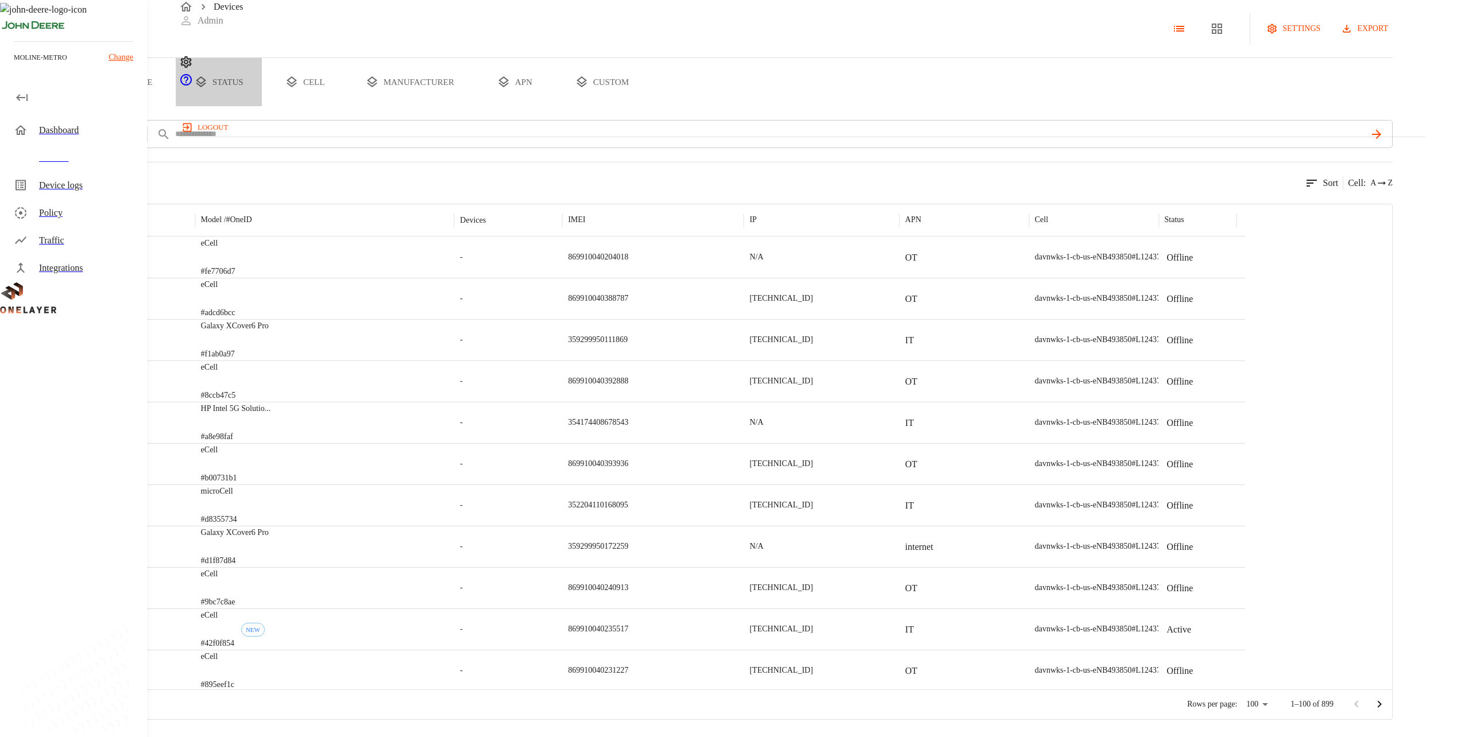
click at [262, 106] on button "status" at bounding box center [219, 82] width 86 height 48
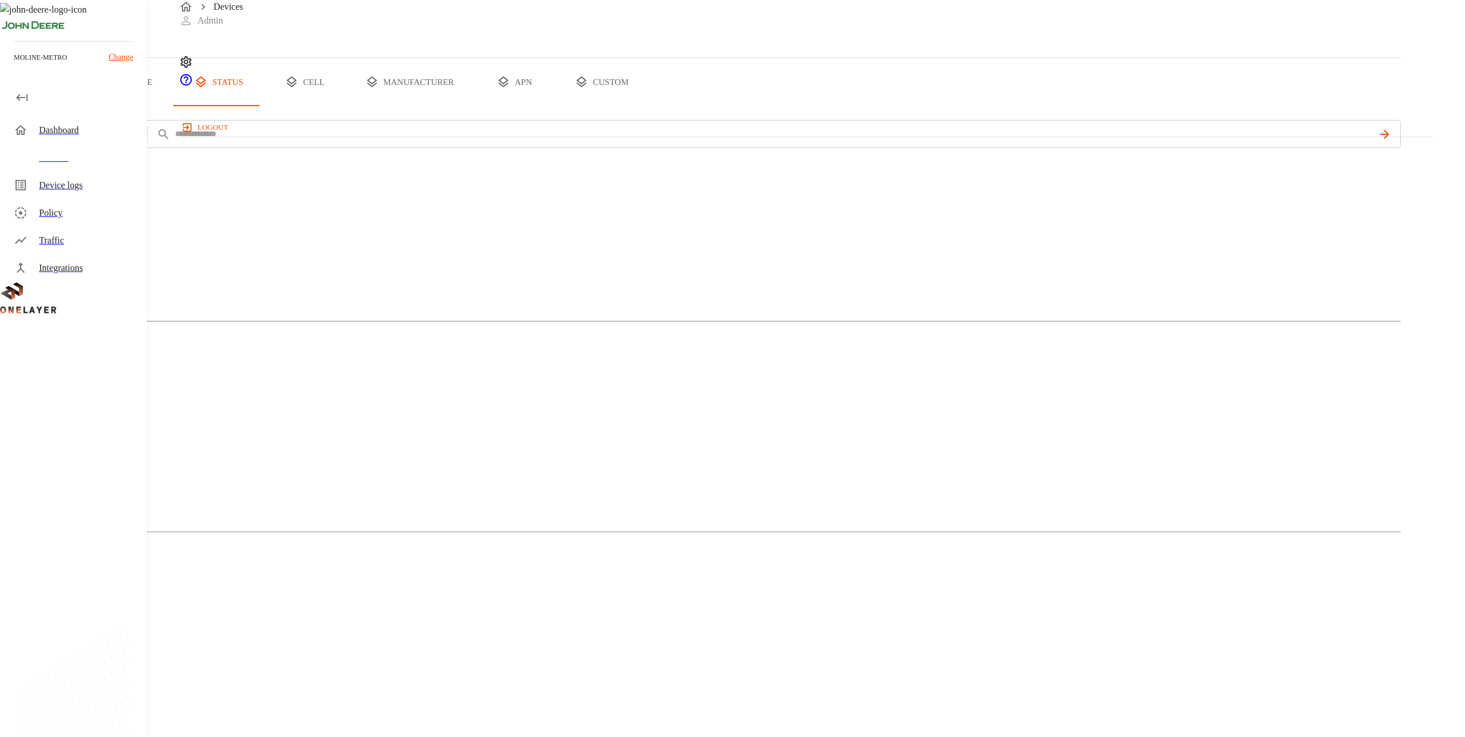
click at [176, 106] on button "type" at bounding box center [133, 82] width 86 height 48
click at [546, 622] on p "Dongle" at bounding box center [700, 629] width 1401 height 14
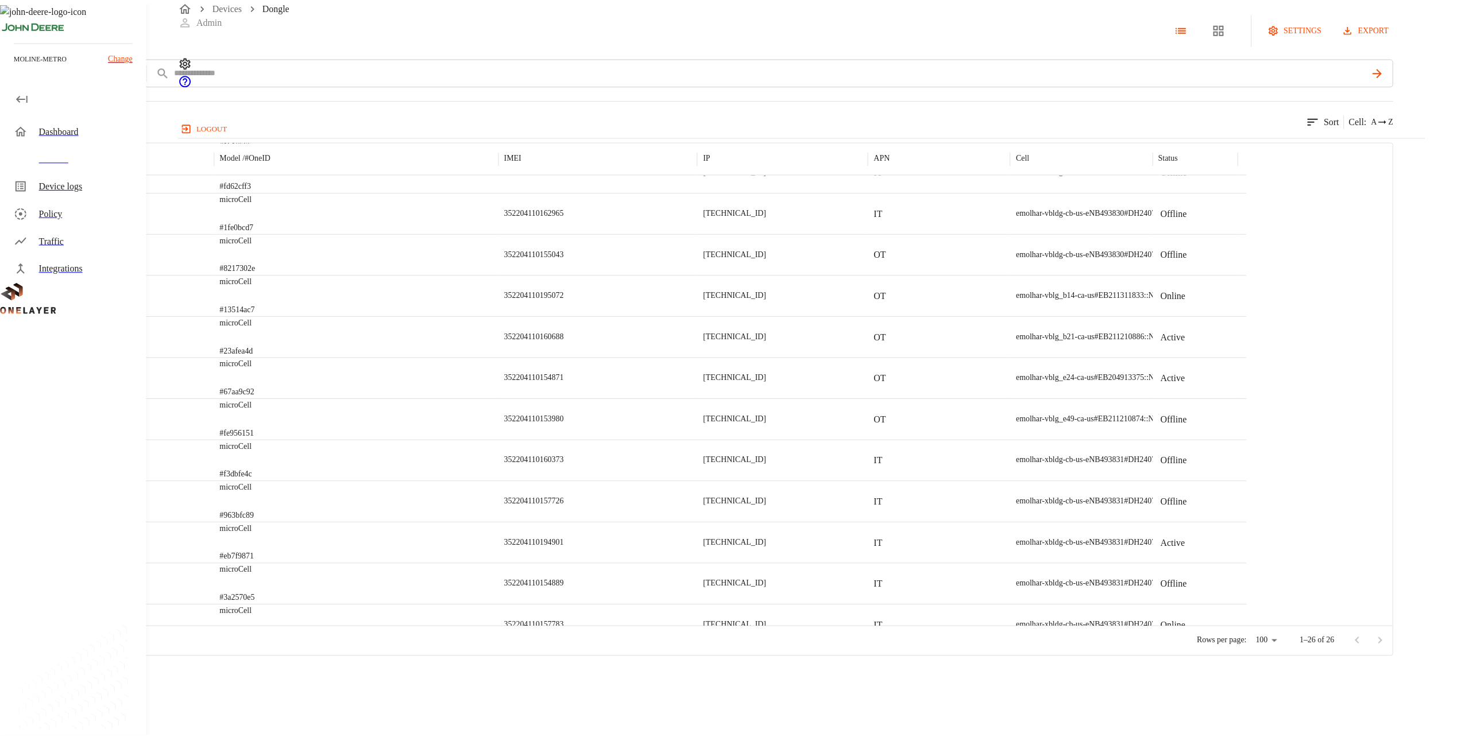
scroll to position [473, 0]
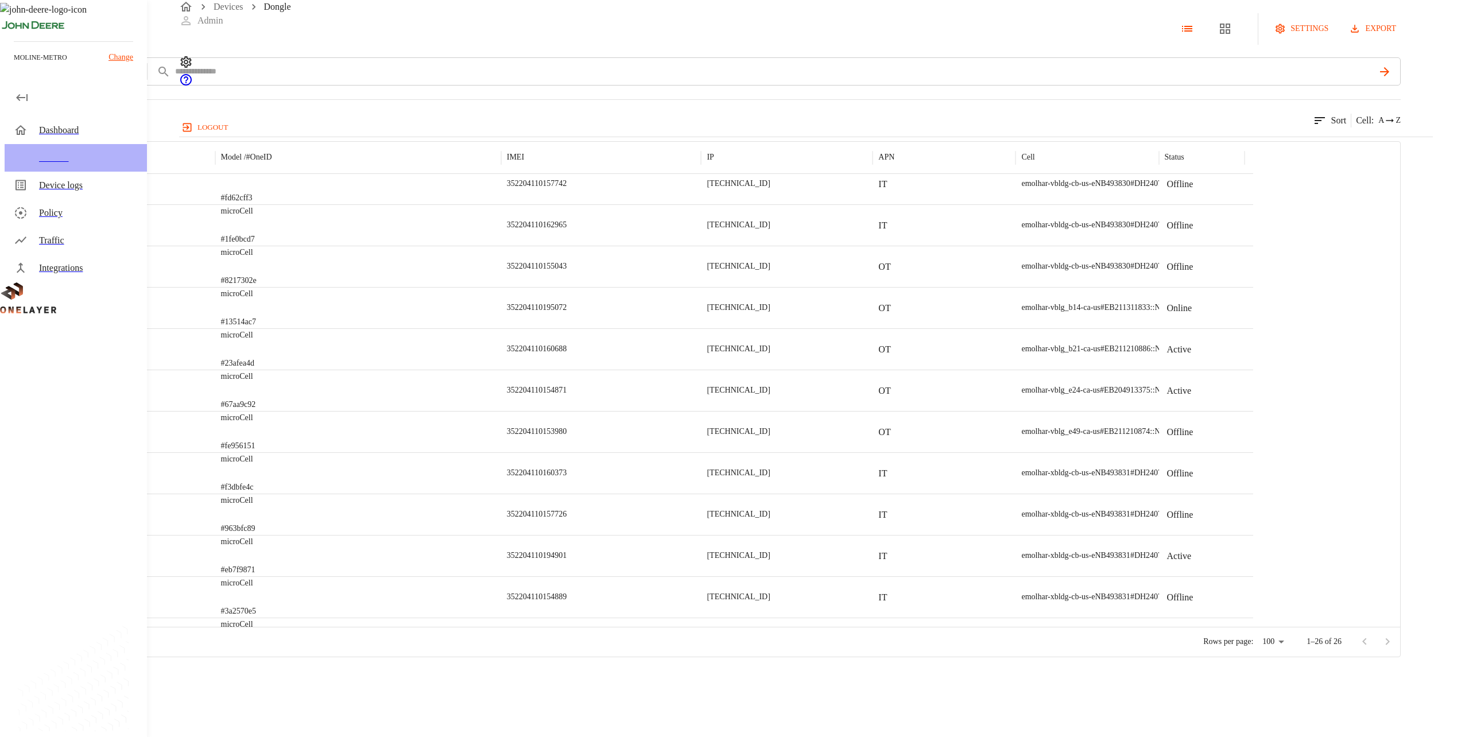
click at [82, 147] on div "Devices" at bounding box center [76, 158] width 142 height 28
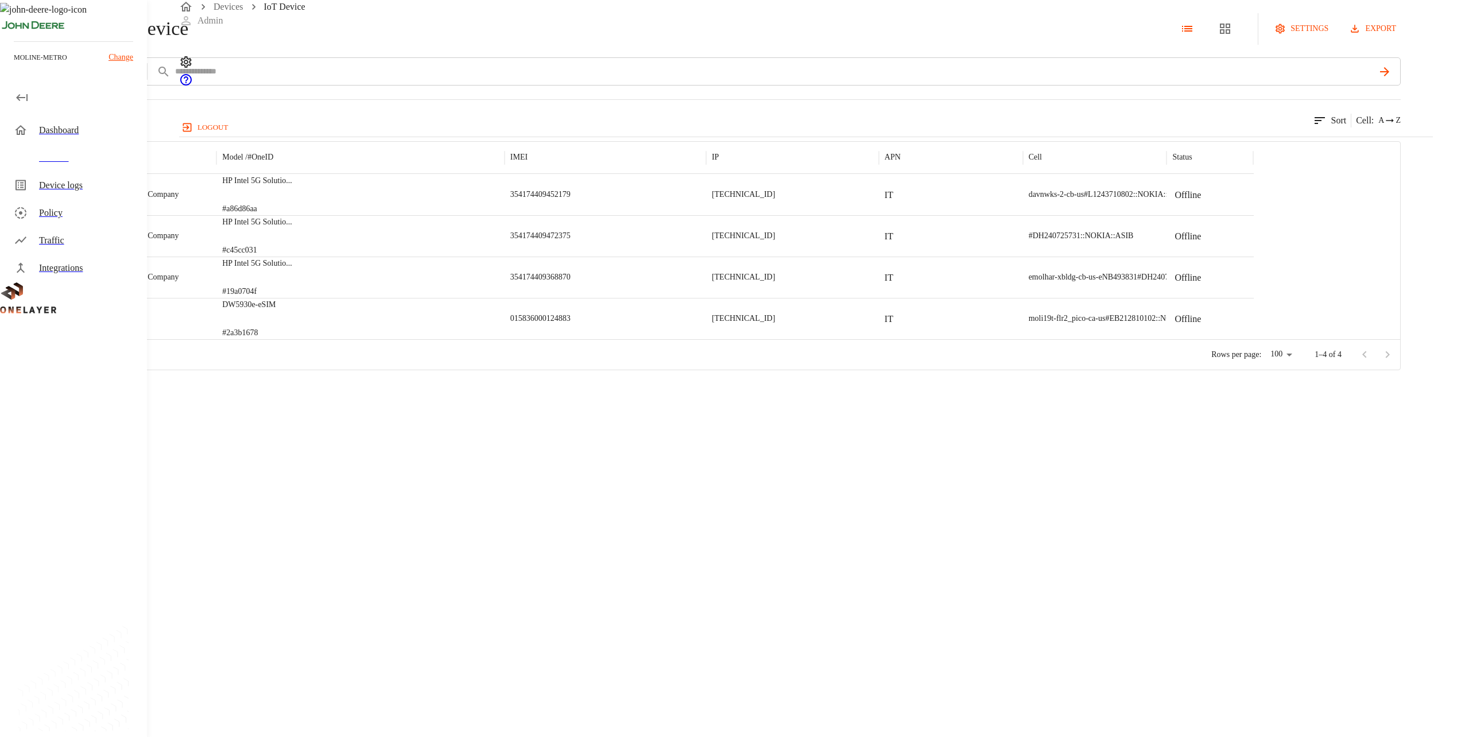
click at [292, 187] on p "HP Intel 5G Solutio ..." at bounding box center [257, 180] width 70 height 11
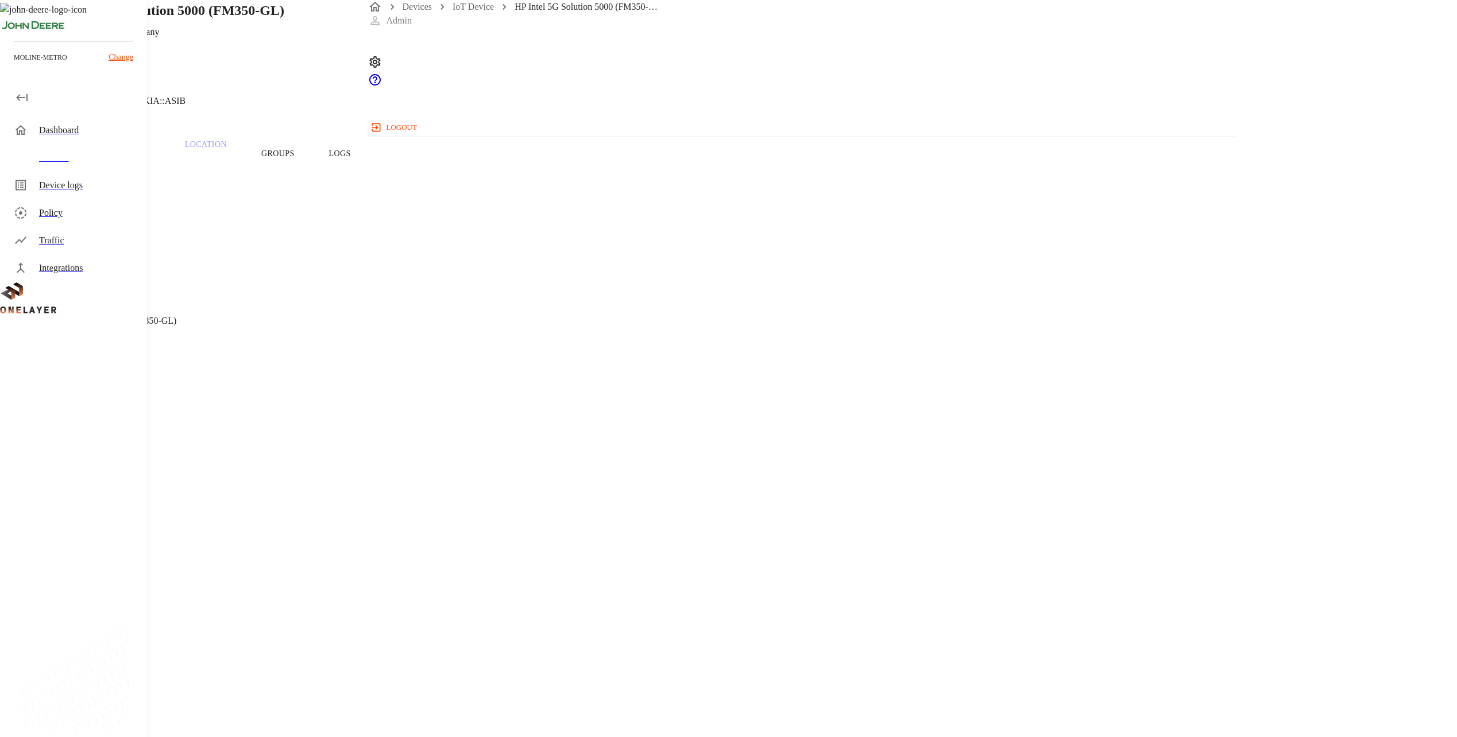
click at [176, 316] on span "HP Intel 5G Solution 5000 (FM350-GL)" at bounding box center [102, 321] width 149 height 10
click at [284, 21] on h1 "HP Intel 5G Solution 5000 (FM350-GL)" at bounding box center [167, 10] width 233 height 21
drag, startPoint x: 697, startPoint y: 89, endPoint x: 403, endPoint y: 84, distance: 294.0
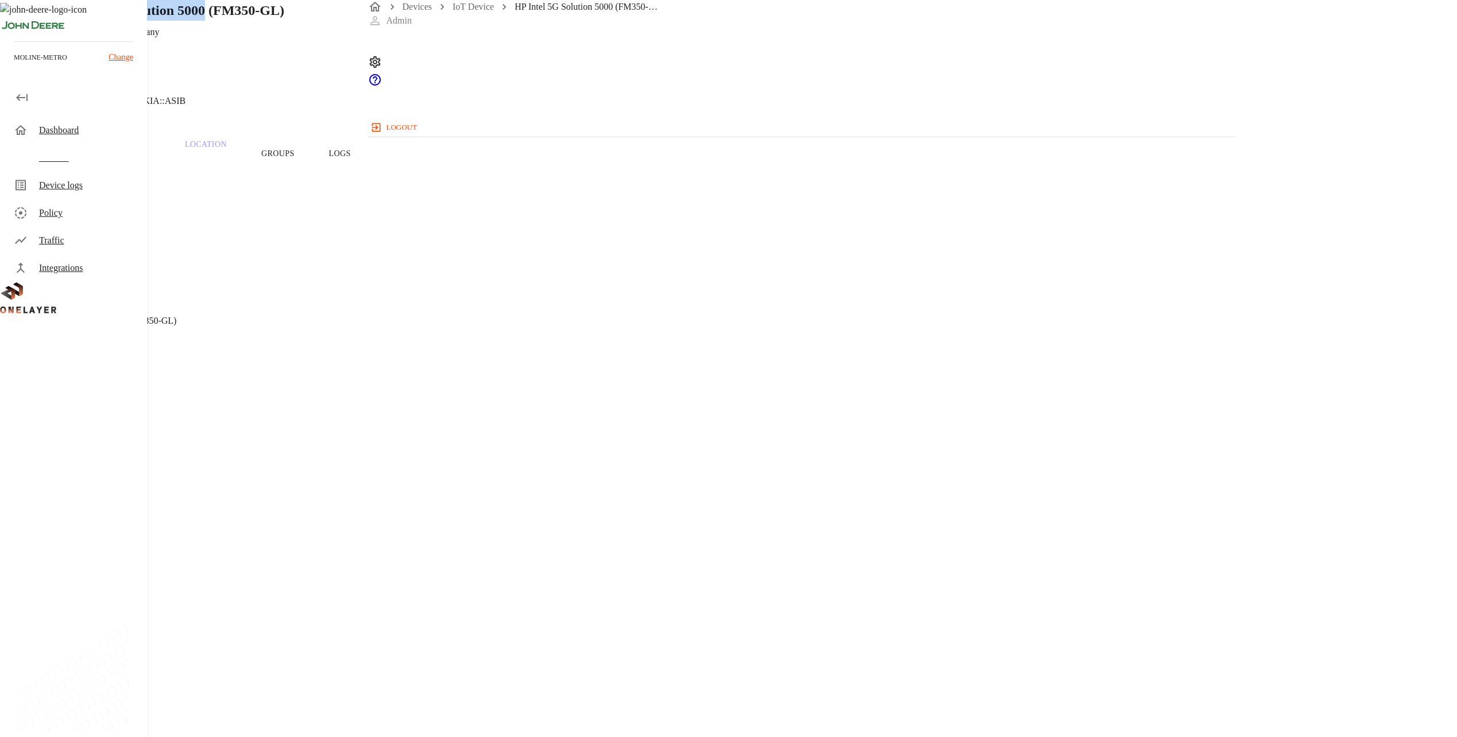
click at [403, 84] on div "HP Intel 5G Solution 5000 (FM350-GL) [TECHNICAL_ID] #a86d86aa Cell #L1243710802…" at bounding box center [582, 58] width 1165 height 117
copy div "HP Intel 5G Solution 5000"
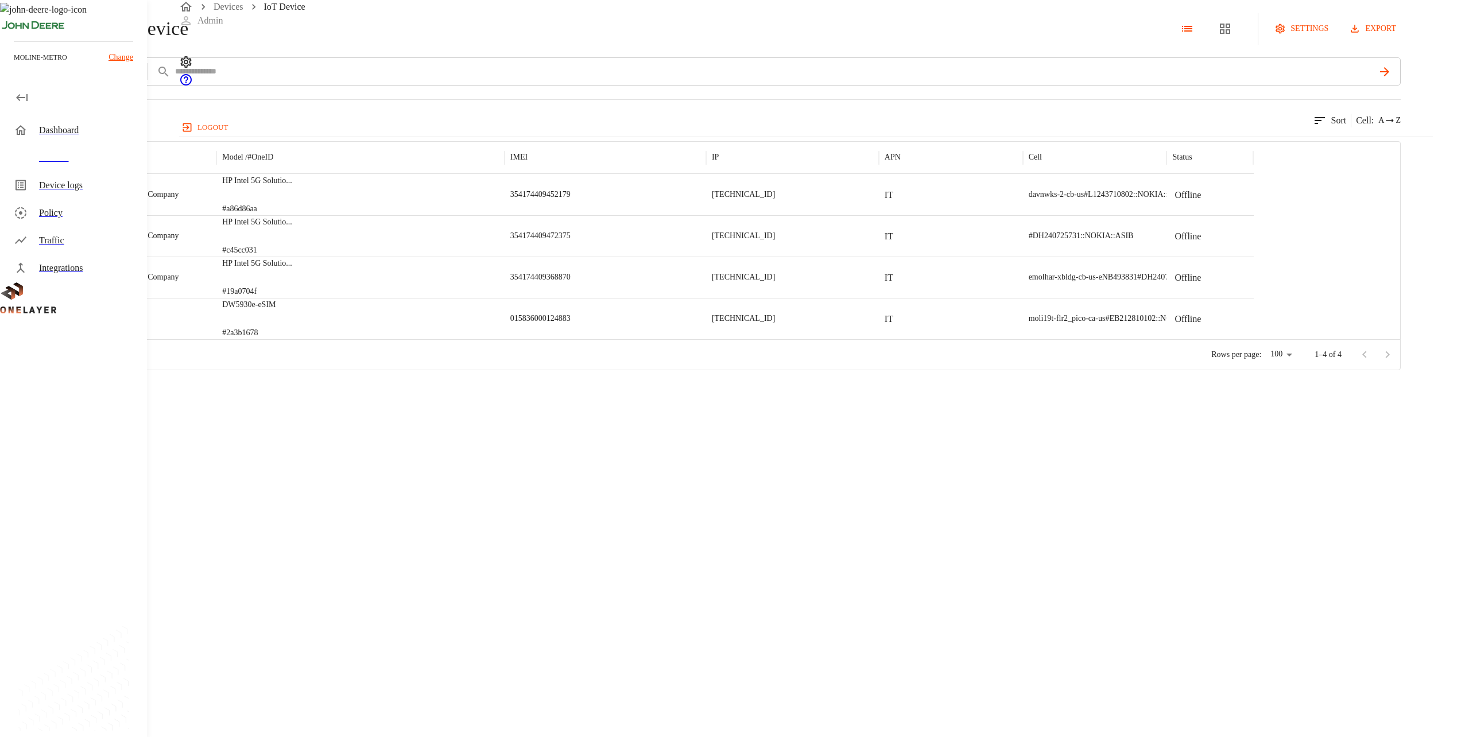
click at [501, 339] on div "DW5930e-eSIM #2a3b1678" at bounding box center [360, 318] width 288 height 41
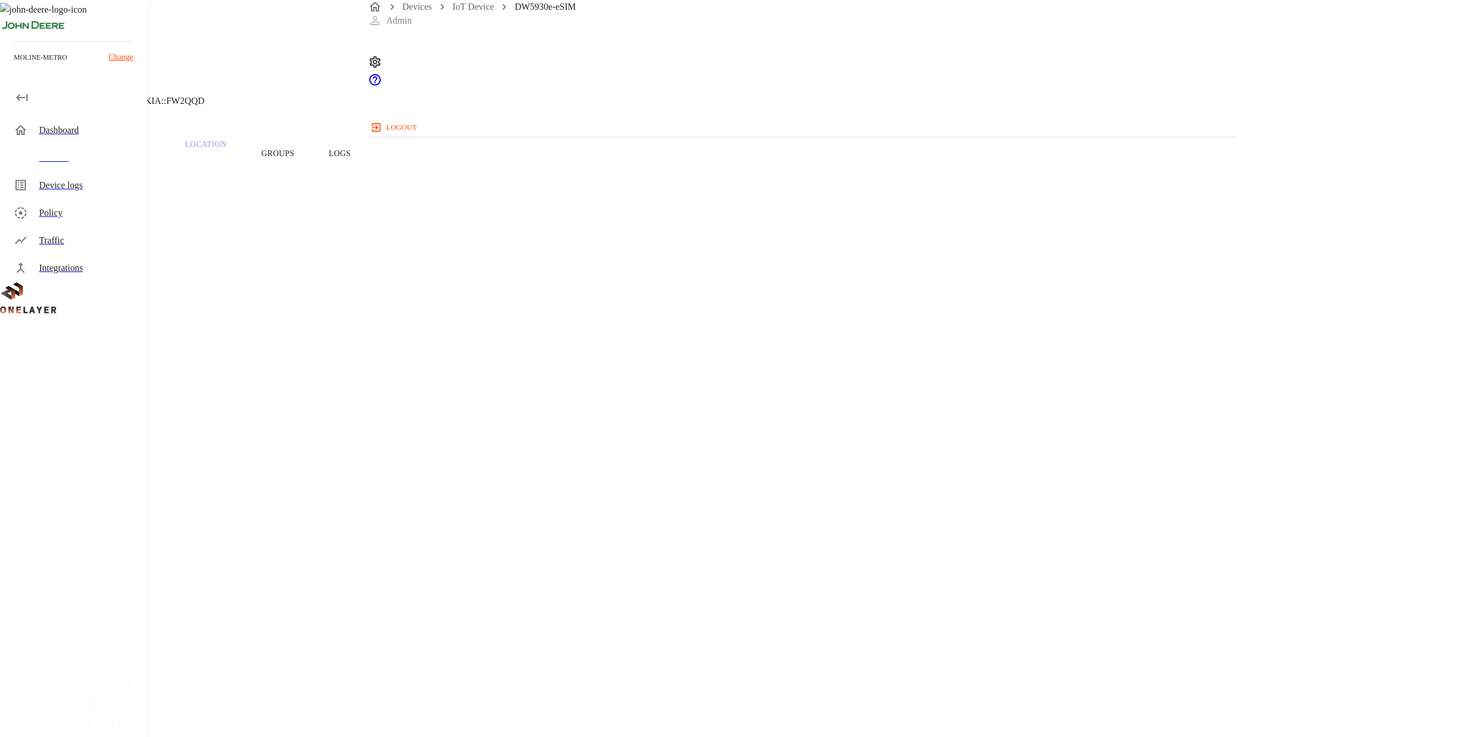
click at [89, 316] on span "DW5930e-eSIM" at bounding box center [58, 321] width 61 height 10
copy span "DW5930e"
